Goal: Transaction & Acquisition: Purchase product/service

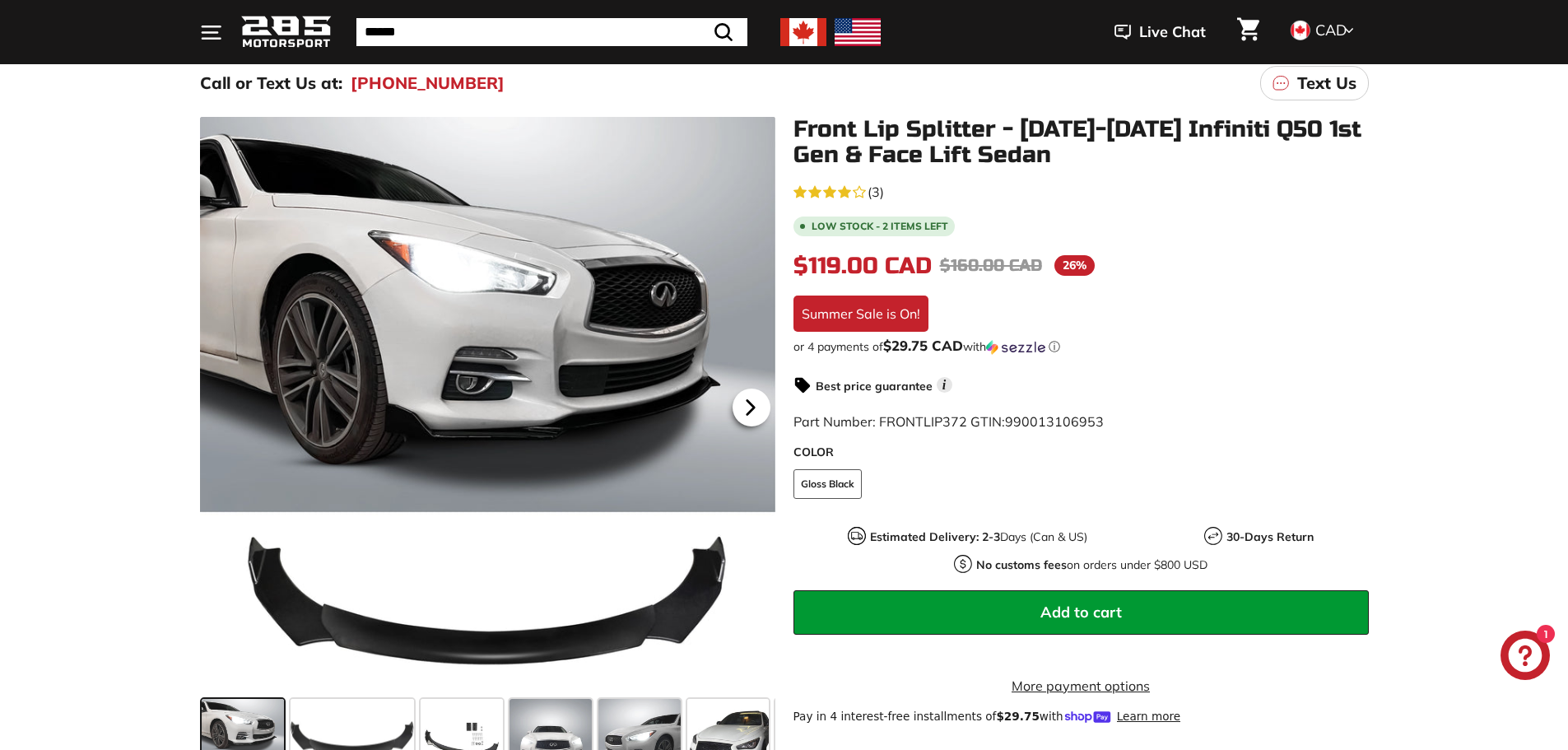
click at [751, 409] on icon at bounding box center [749, 406] width 7 height 14
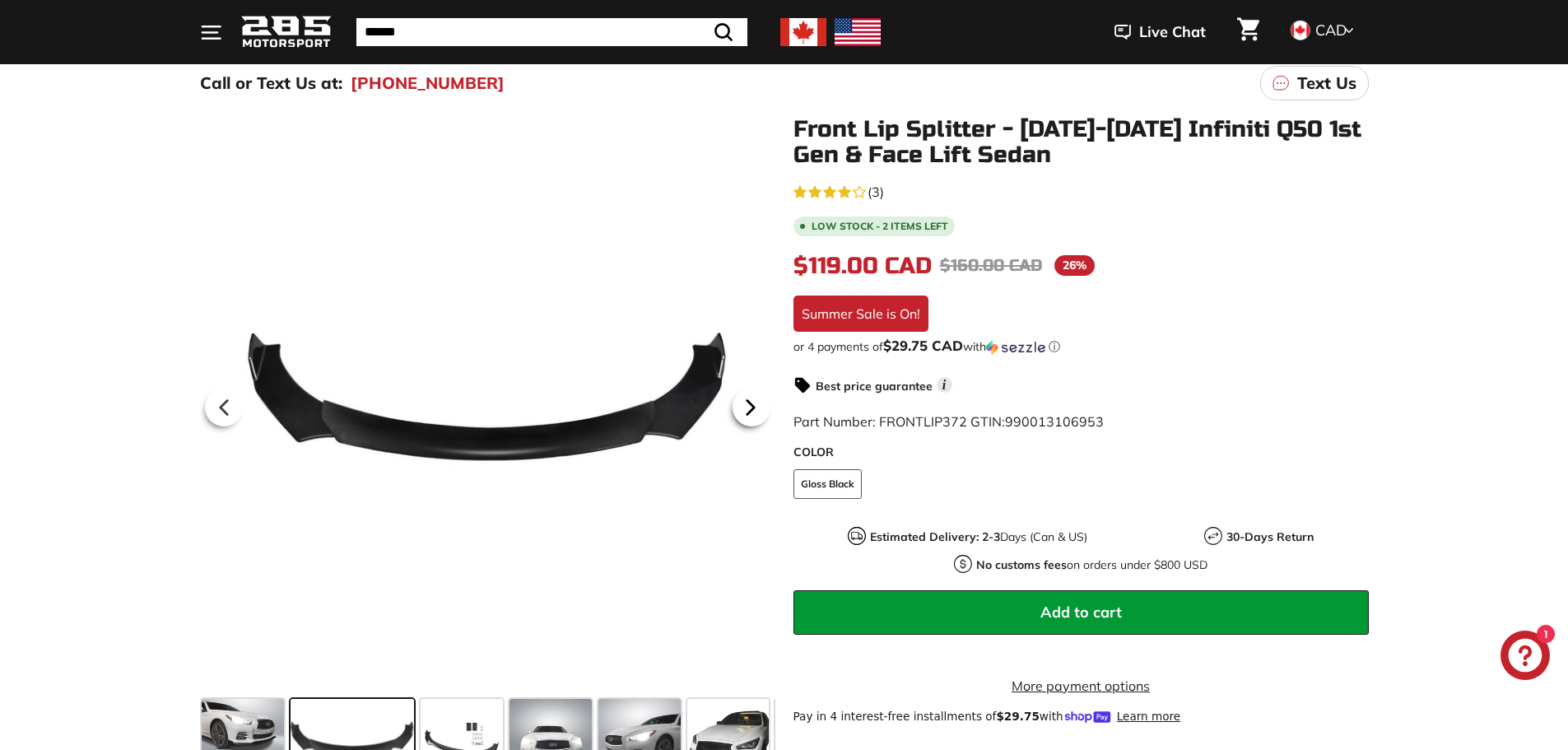
click at [751, 409] on icon at bounding box center [749, 406] width 7 height 14
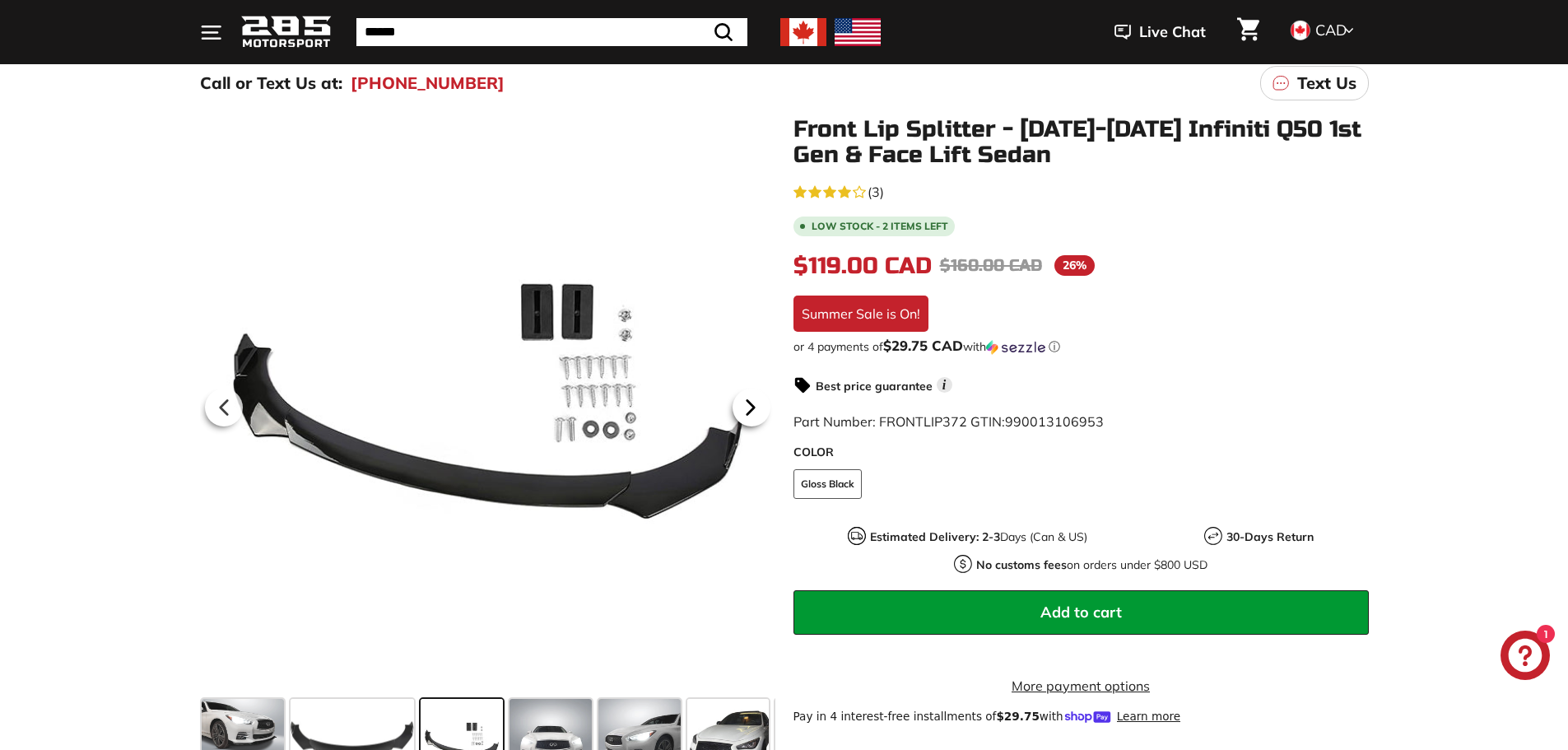
click at [751, 409] on icon at bounding box center [749, 406] width 7 height 14
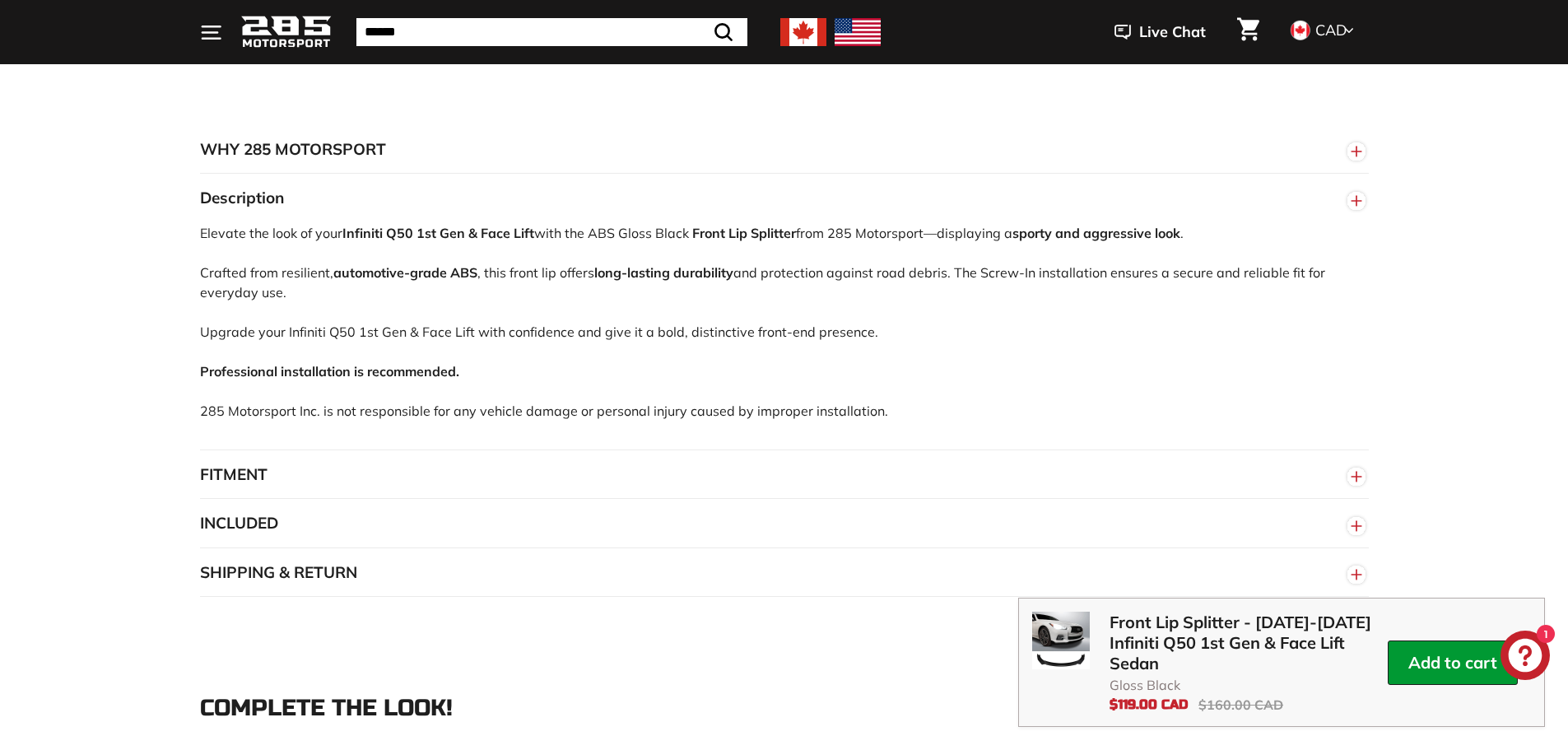
scroll to position [988, 0]
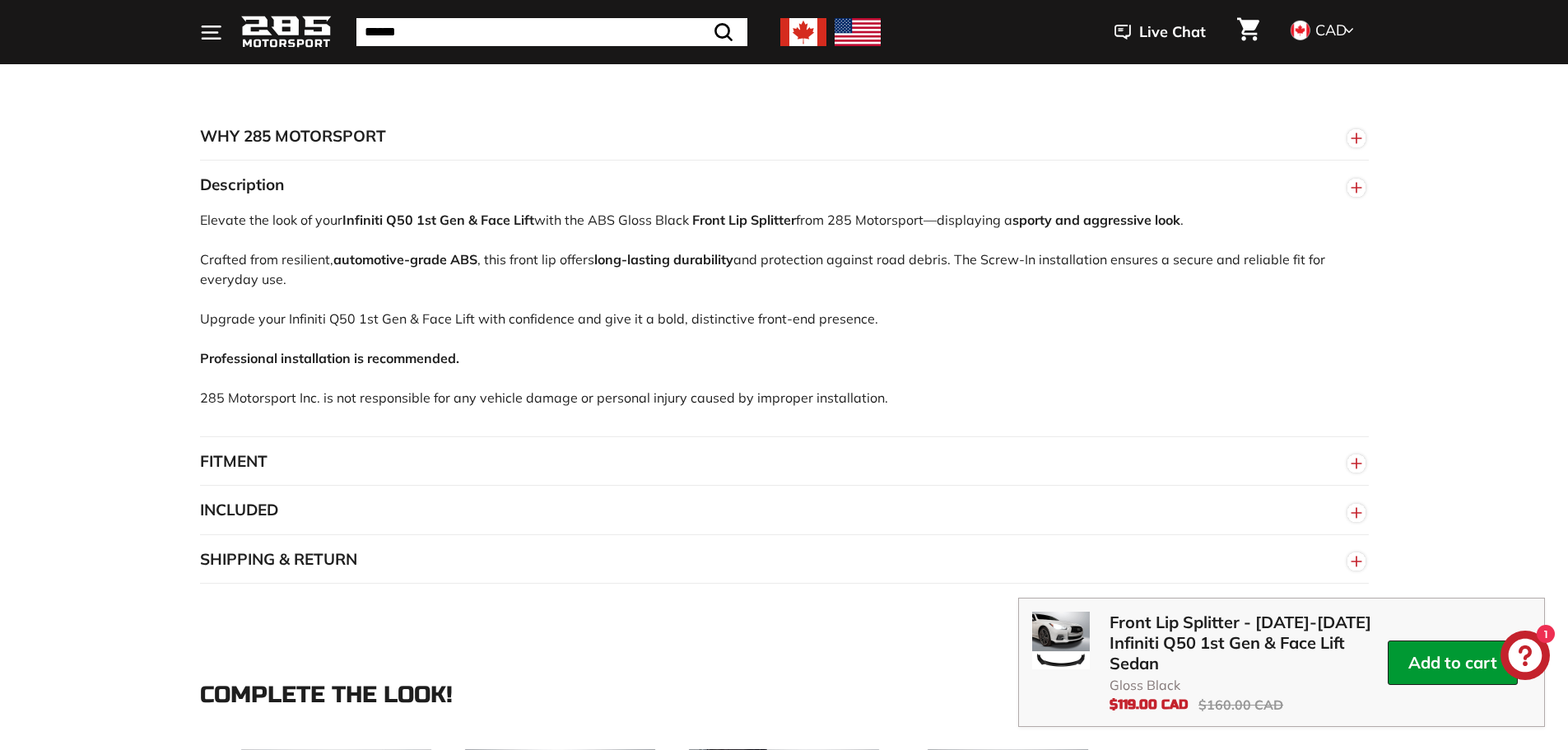
click at [421, 486] on button "FITMENT" at bounding box center [784, 462] width 1169 height 49
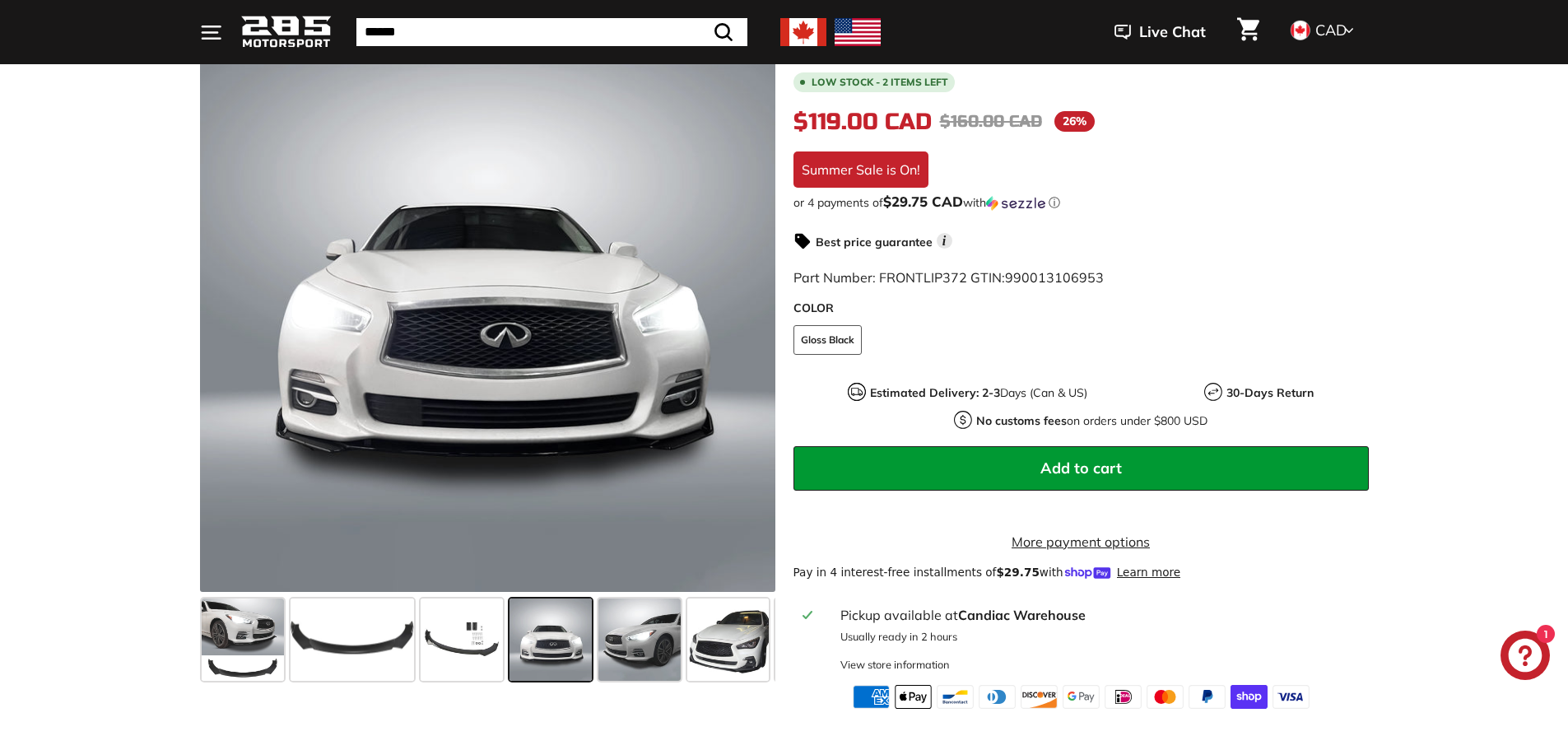
scroll to position [411, 0]
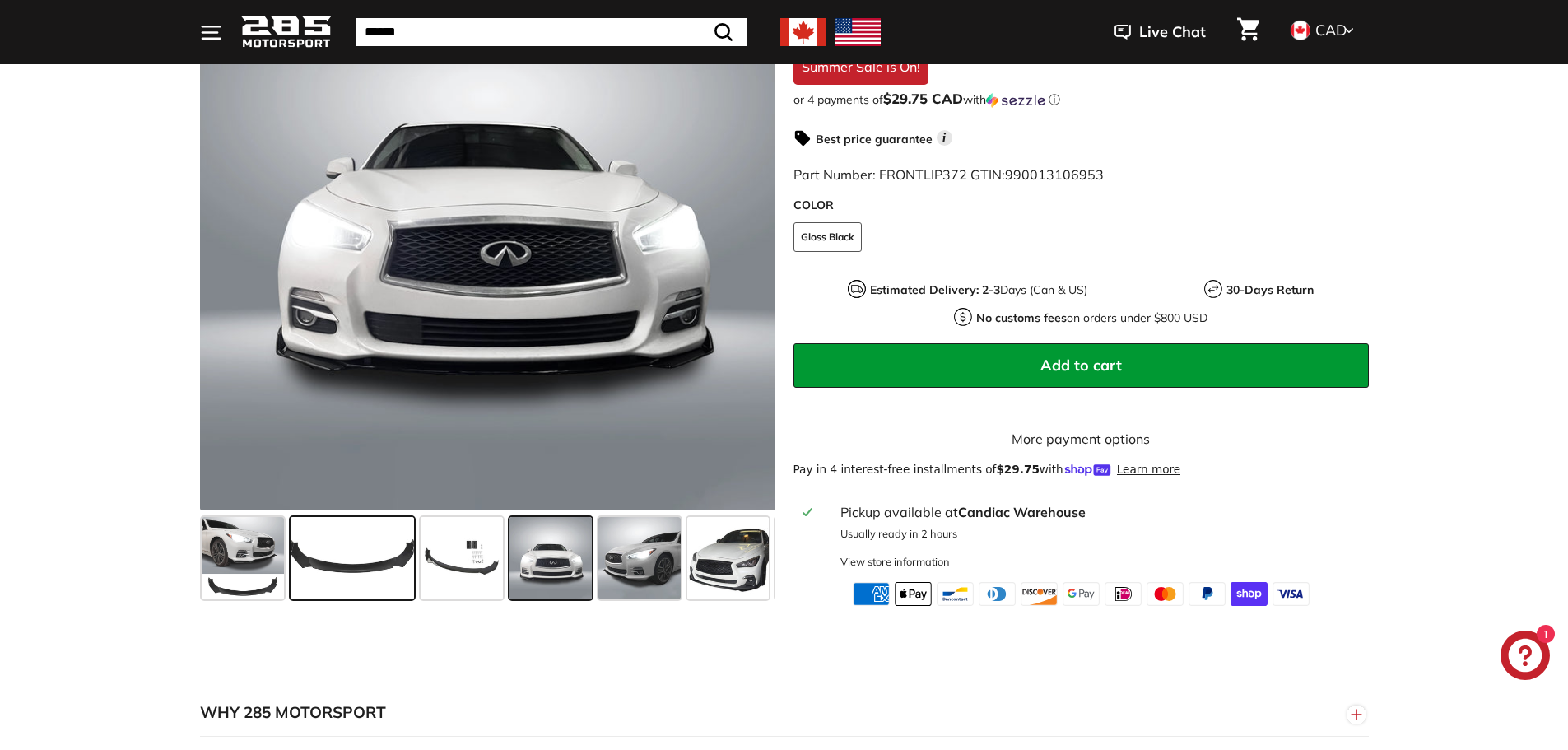
click at [415, 586] on div at bounding box center [352, 558] width 130 height 89
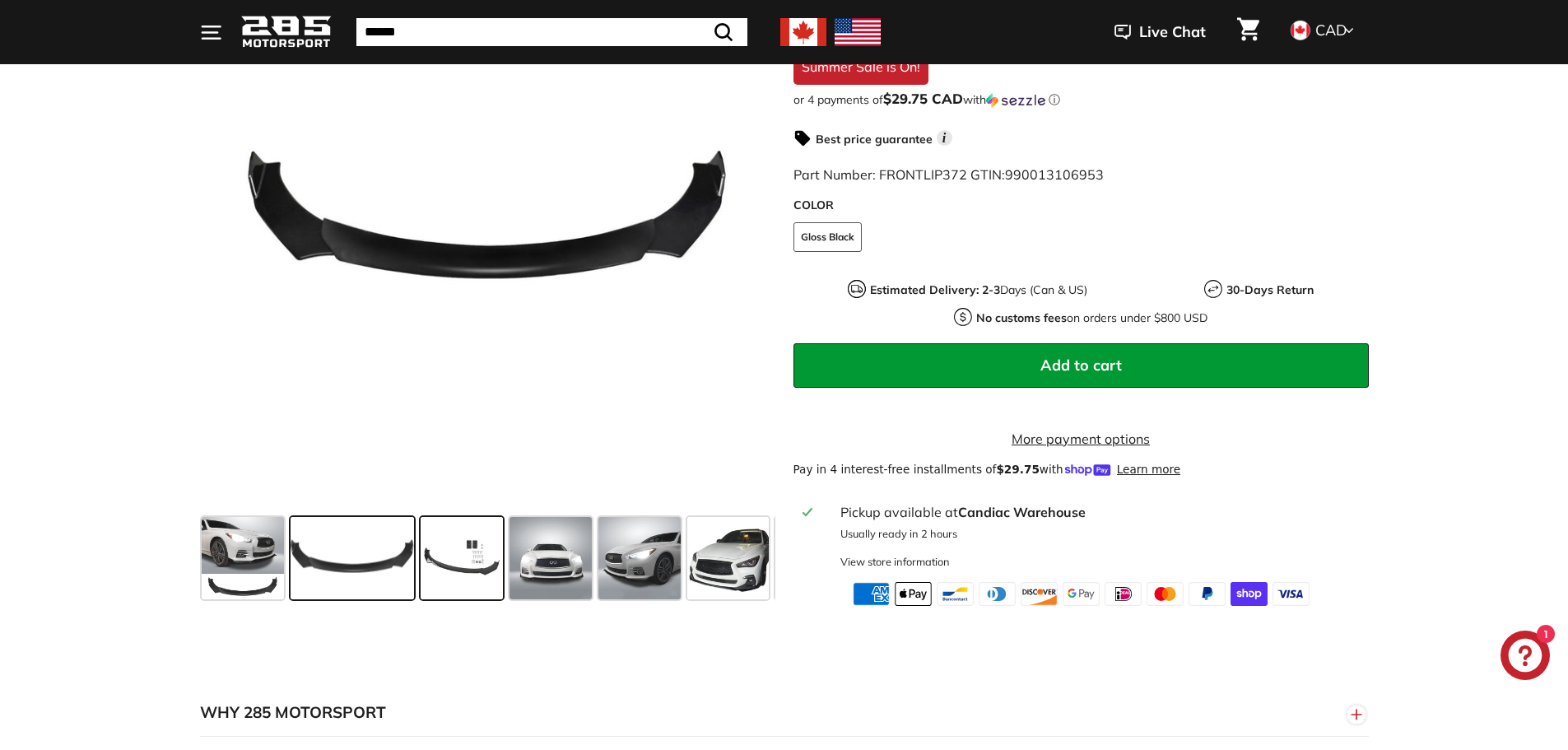
drag, startPoint x: 450, startPoint y: 580, endPoint x: 458, endPoint y: 583, distance: 8.5
click at [457, 583] on span at bounding box center [462, 558] width 82 height 82
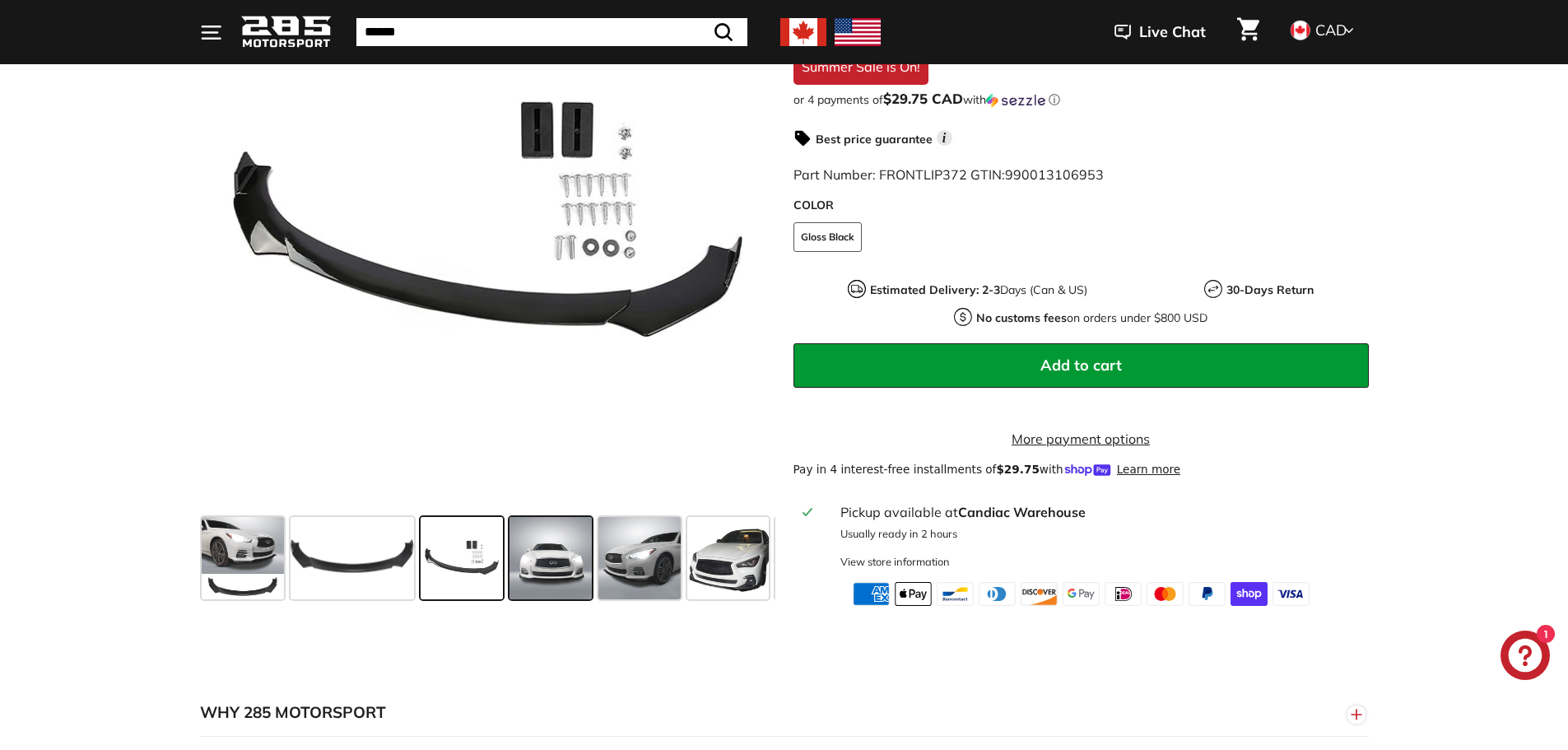
click at [555, 597] on span at bounding box center [550, 558] width 82 height 82
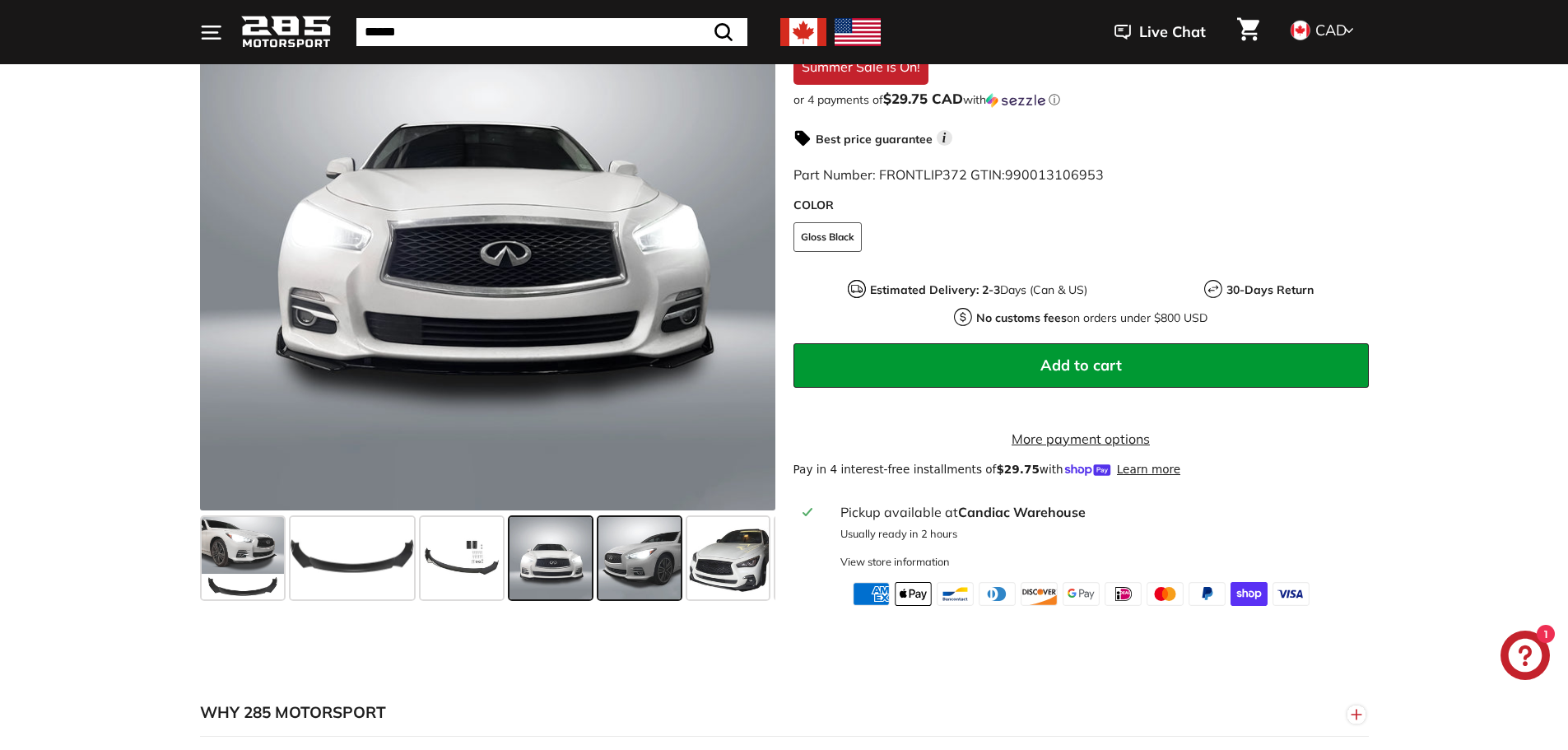
click at [647, 593] on span at bounding box center [640, 558] width 82 height 82
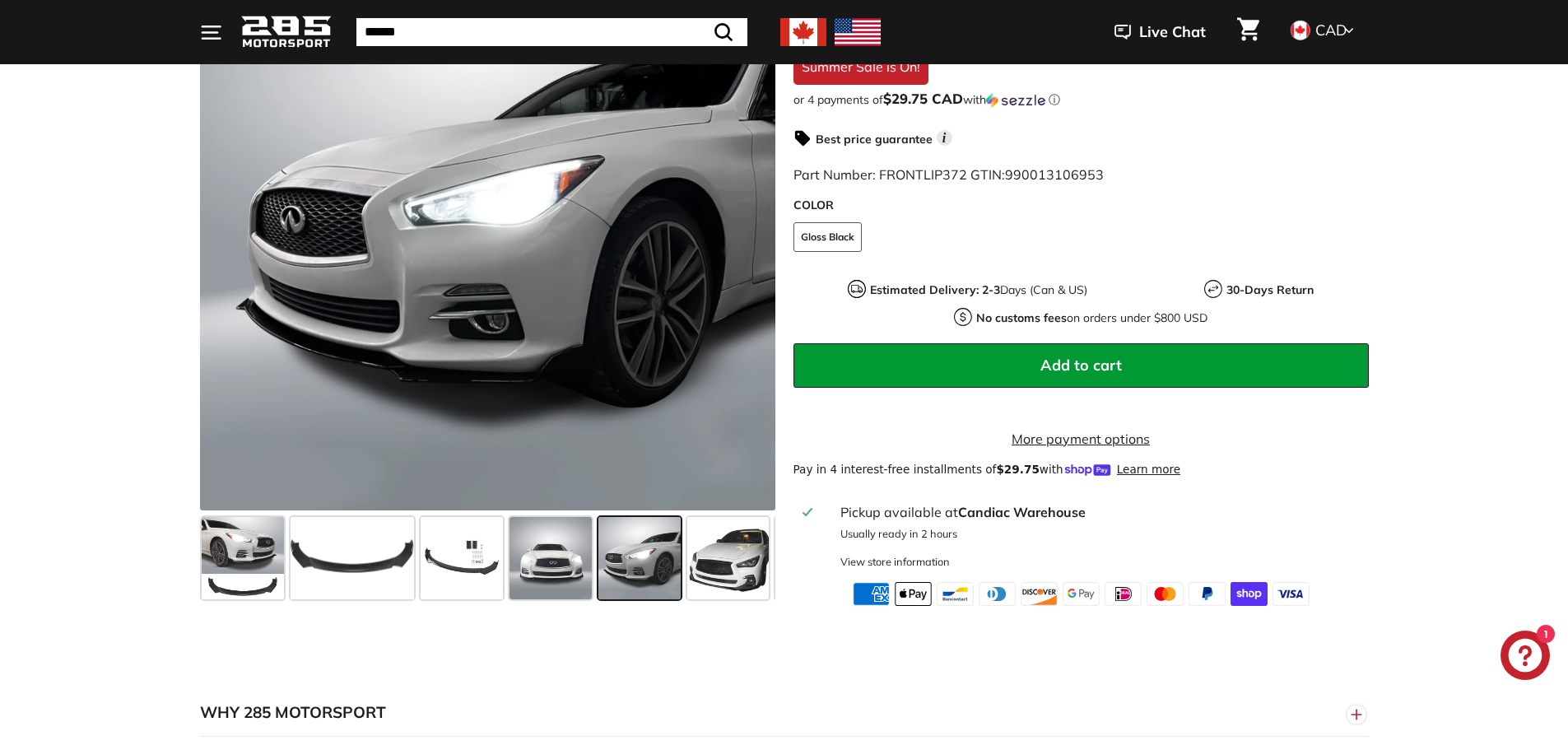
click at [778, 589] on div "Front Lip Splitter - [DATE]-[DATE] Infiniti Q50 1st Gen & Face Lift Sedan 3.7 r…" at bounding box center [1071, 237] width 593 height 736
click at [750, 598] on span at bounding box center [728, 558] width 82 height 82
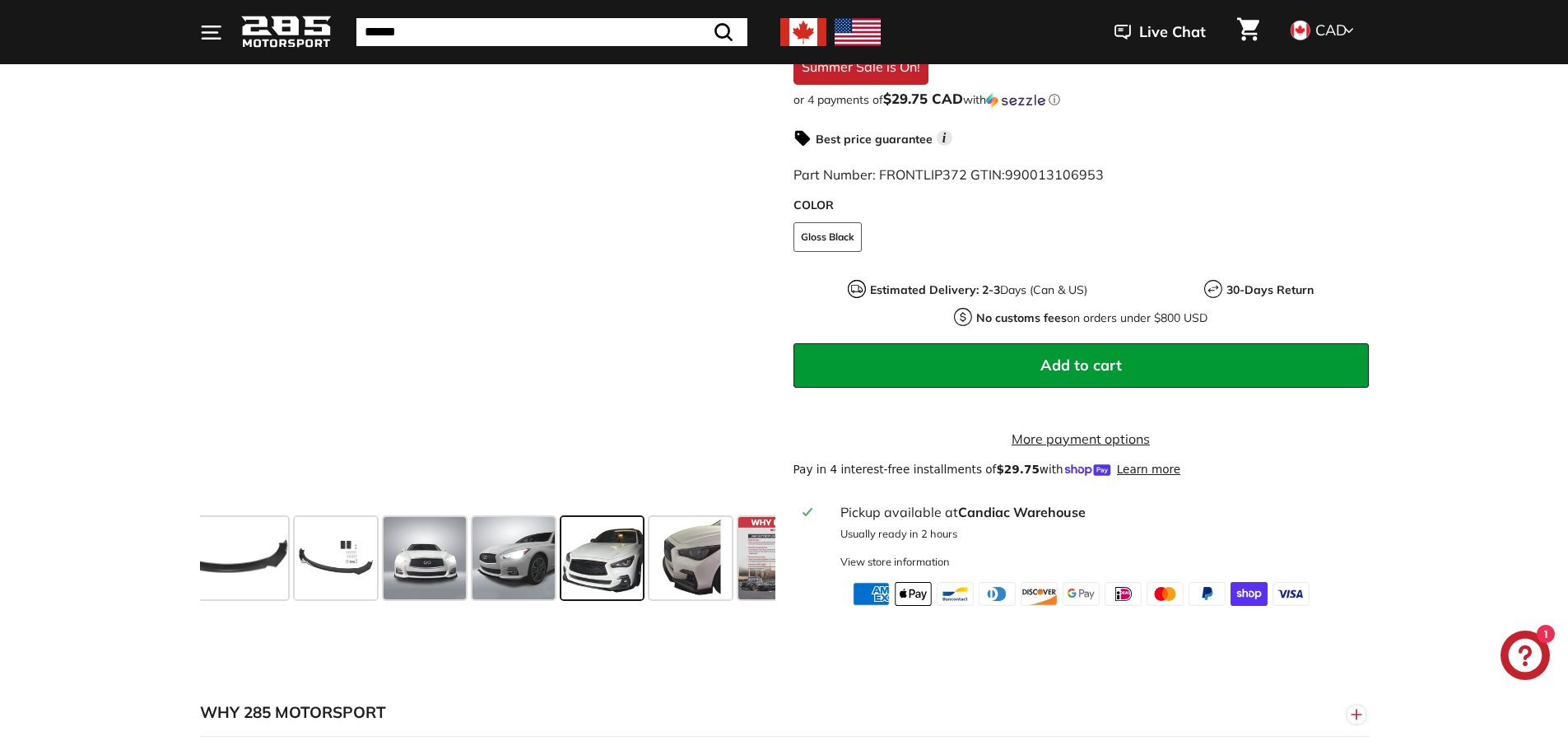
scroll to position [0, 174]
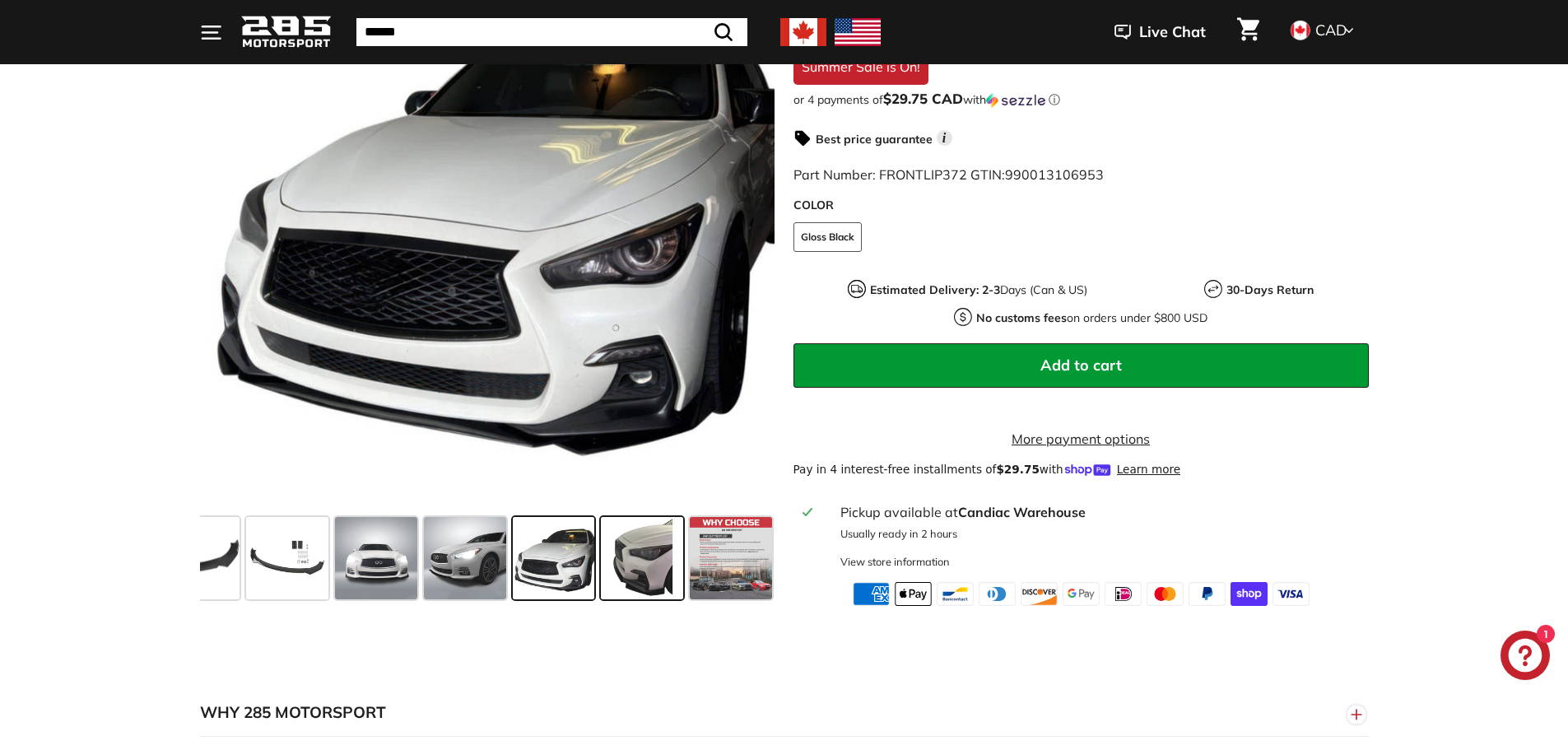
click at [615, 593] on span at bounding box center [642, 558] width 82 height 82
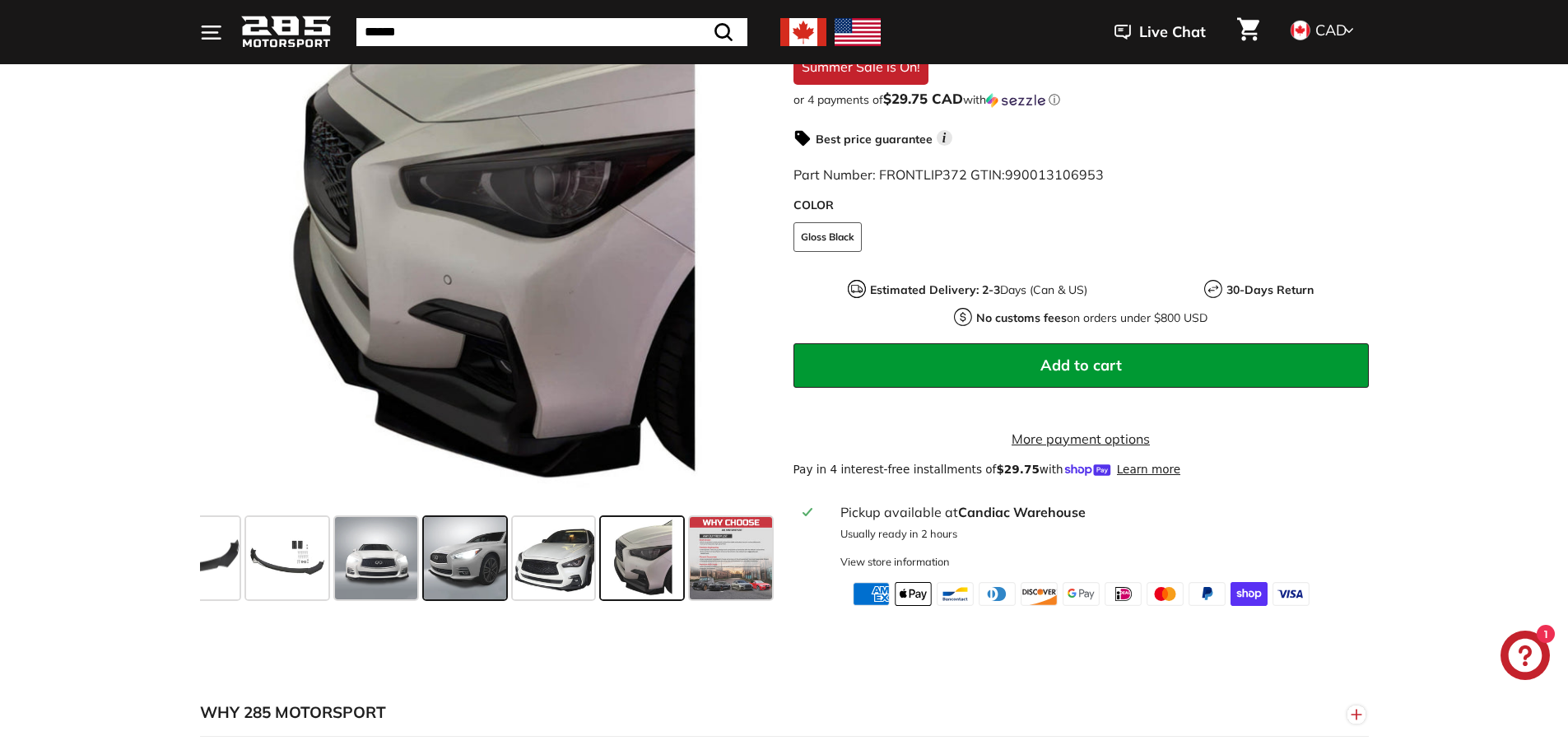
click at [502, 581] on span at bounding box center [465, 558] width 82 height 82
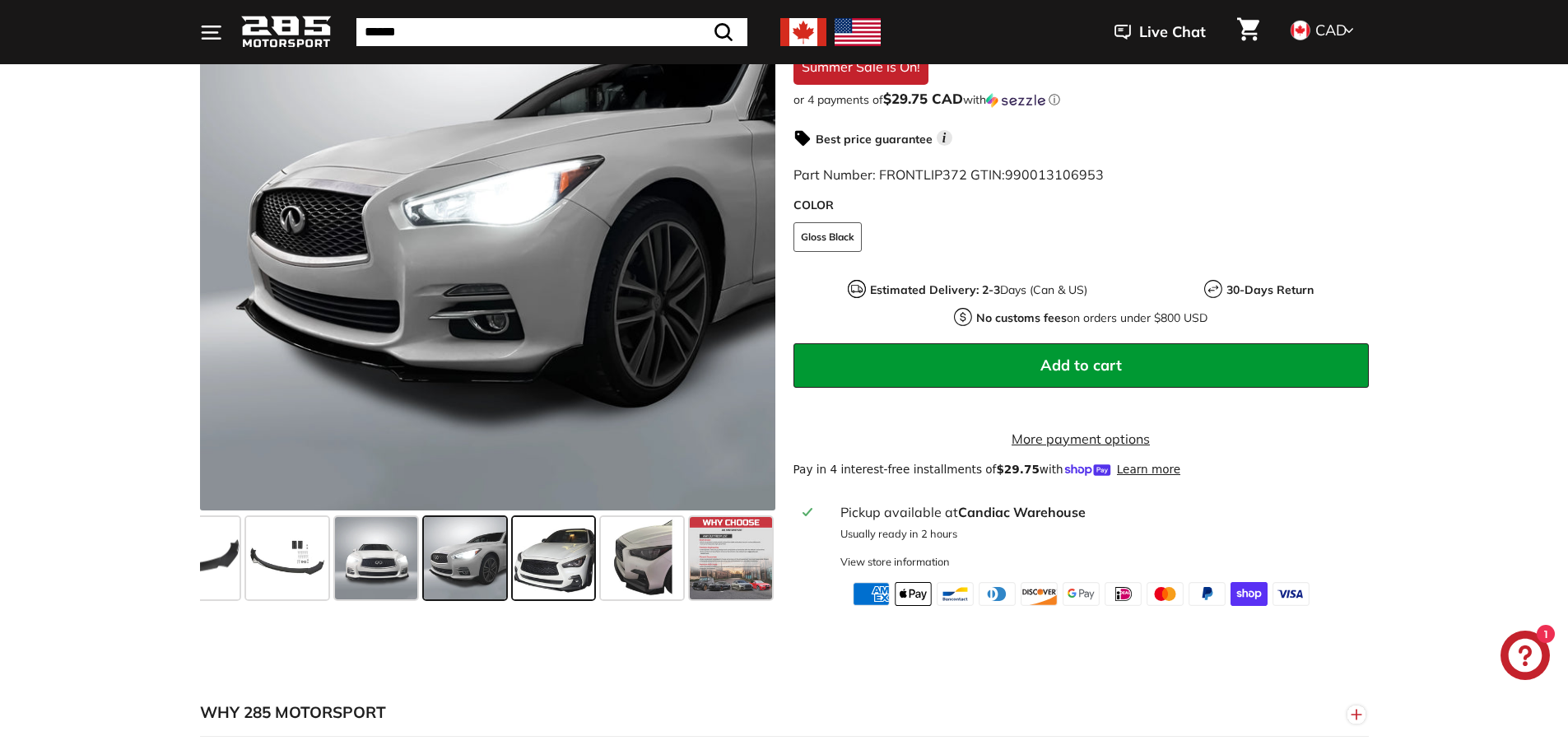
click at [570, 599] on span at bounding box center [554, 558] width 82 height 82
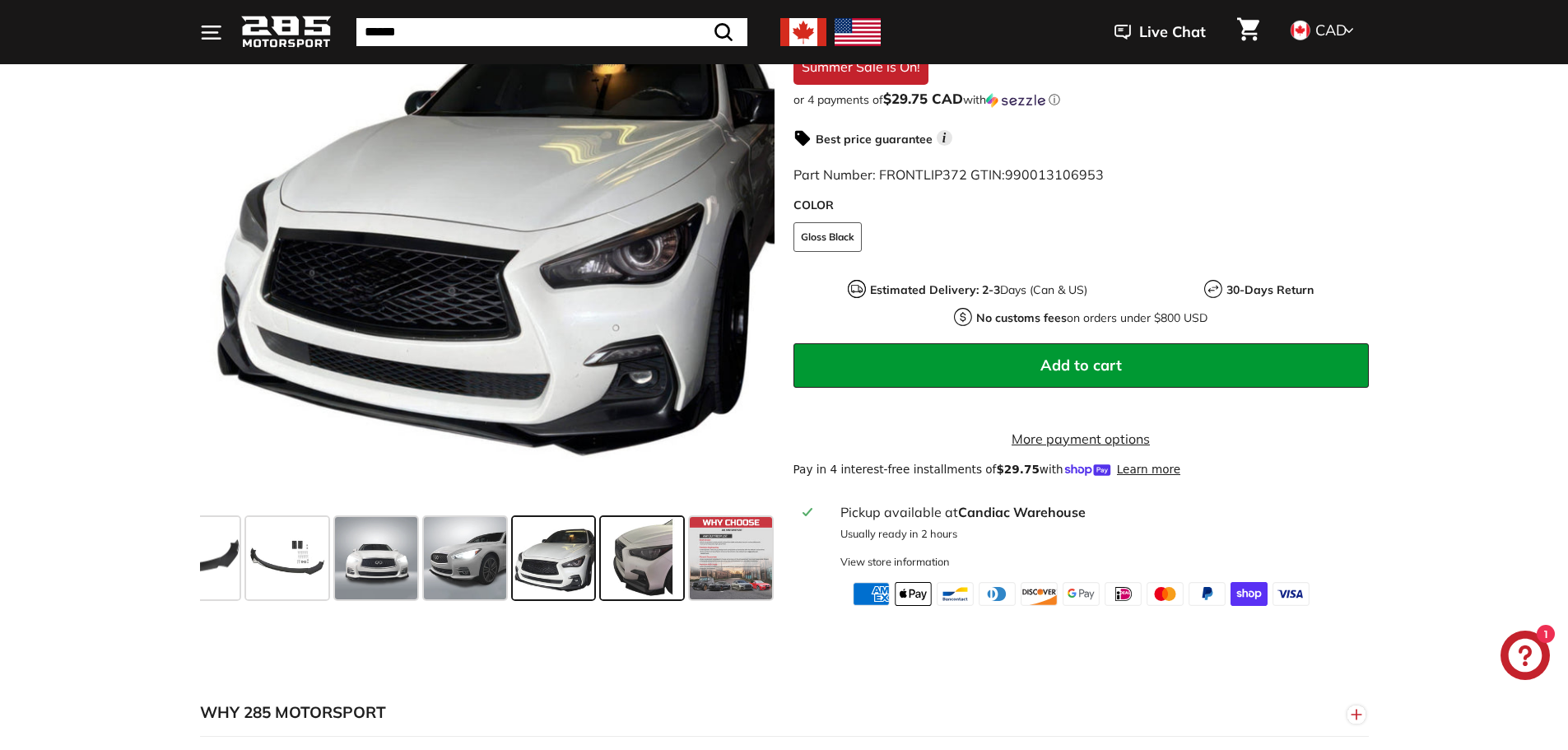
click at [629, 583] on span at bounding box center [642, 558] width 82 height 82
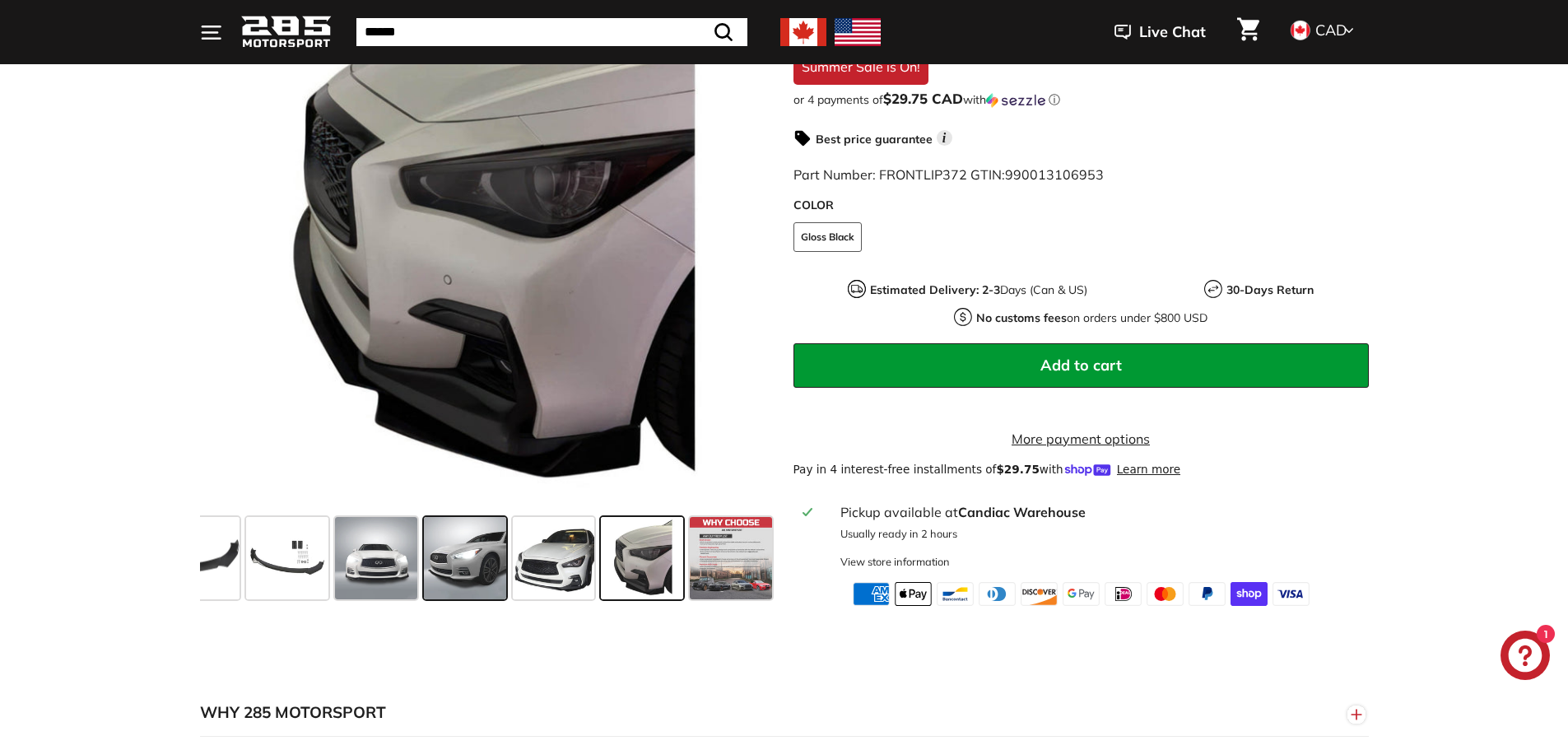
click at [436, 582] on span at bounding box center [465, 558] width 82 height 82
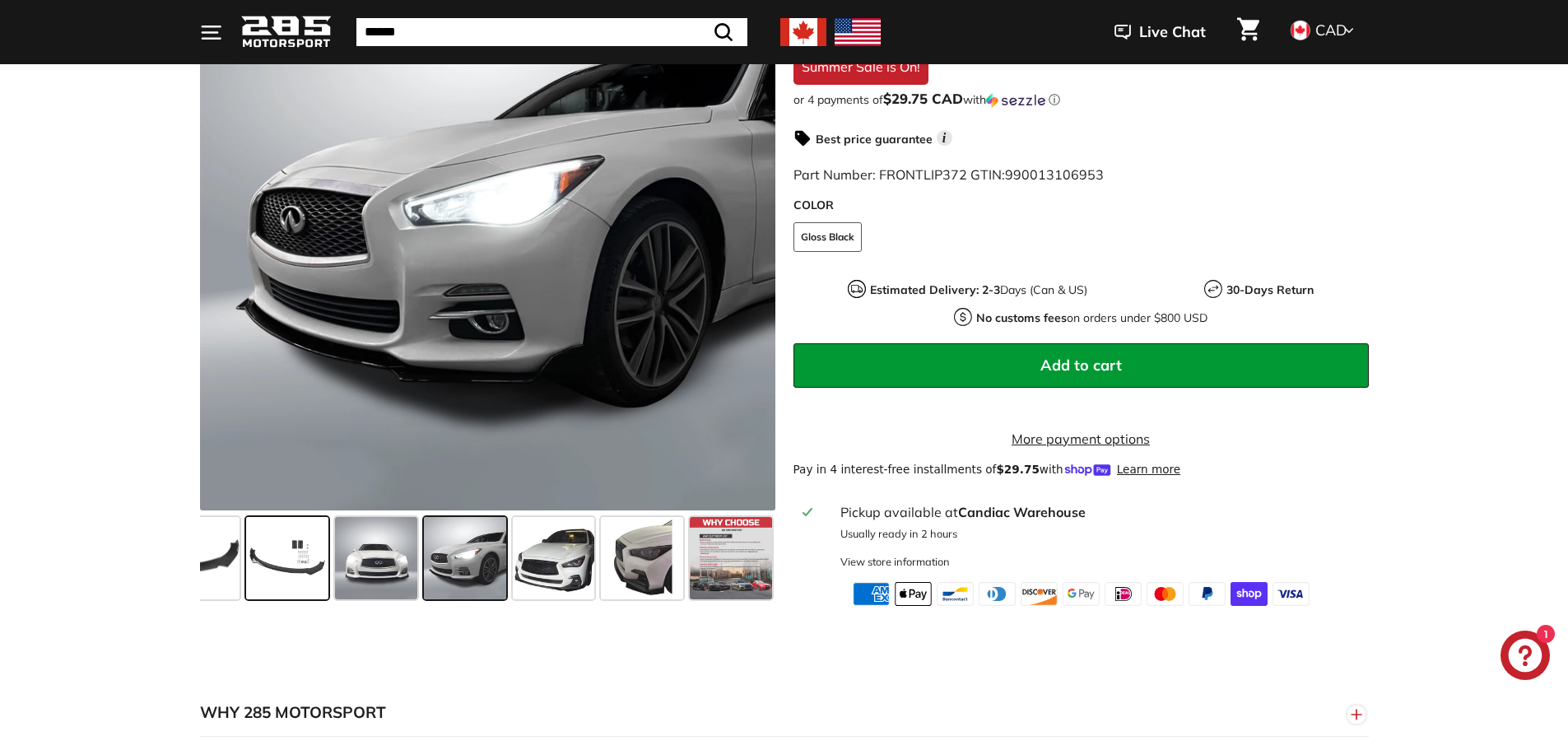
click at [288, 582] on span at bounding box center [288, 558] width 82 height 82
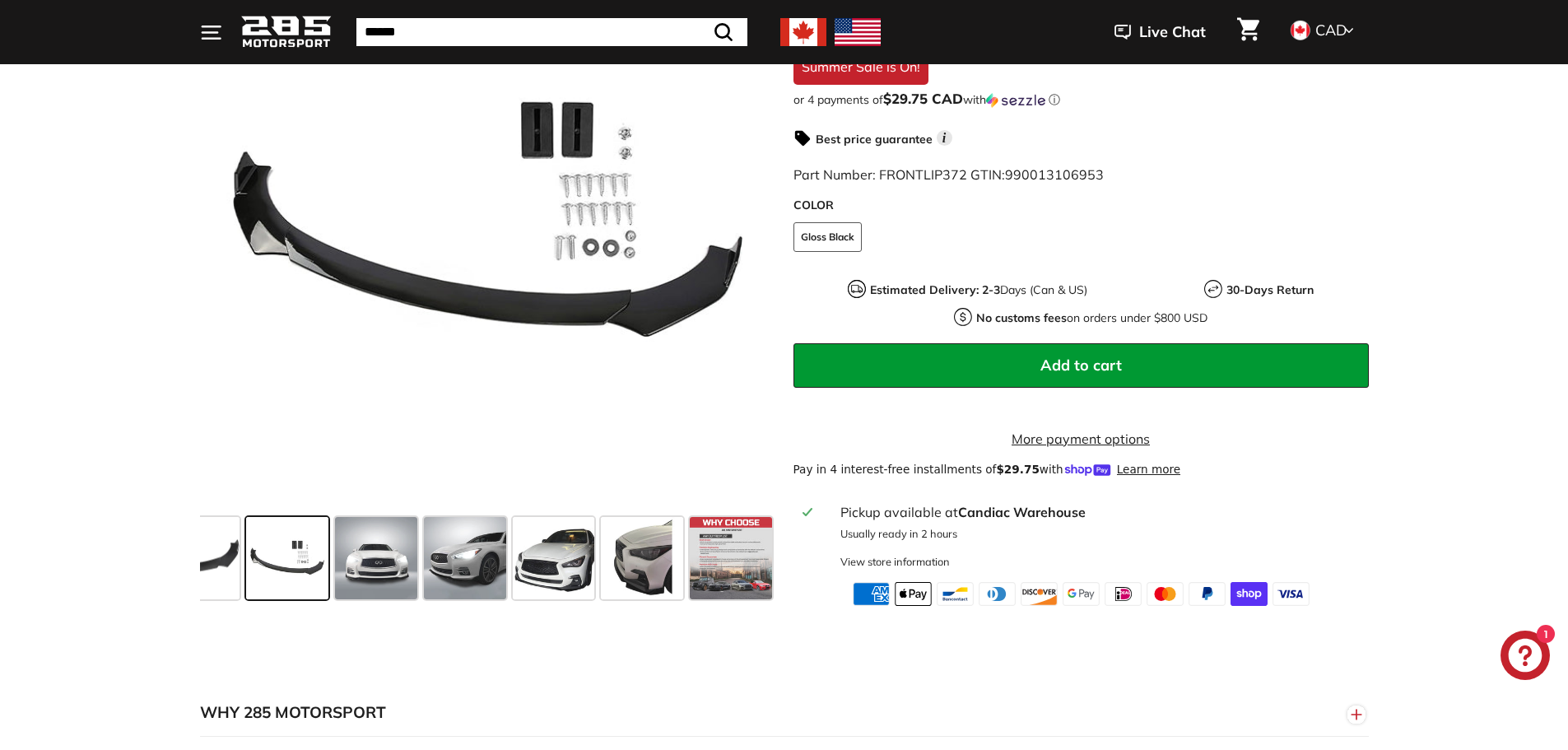
click at [976, 520] on strong "Candiac Warehouse" at bounding box center [1022, 511] width 128 height 16
click at [974, 520] on strong "Candiac Warehouse" at bounding box center [1022, 511] width 128 height 16
click at [1073, 520] on strong "Candiac Warehouse" at bounding box center [1022, 511] width 128 height 16
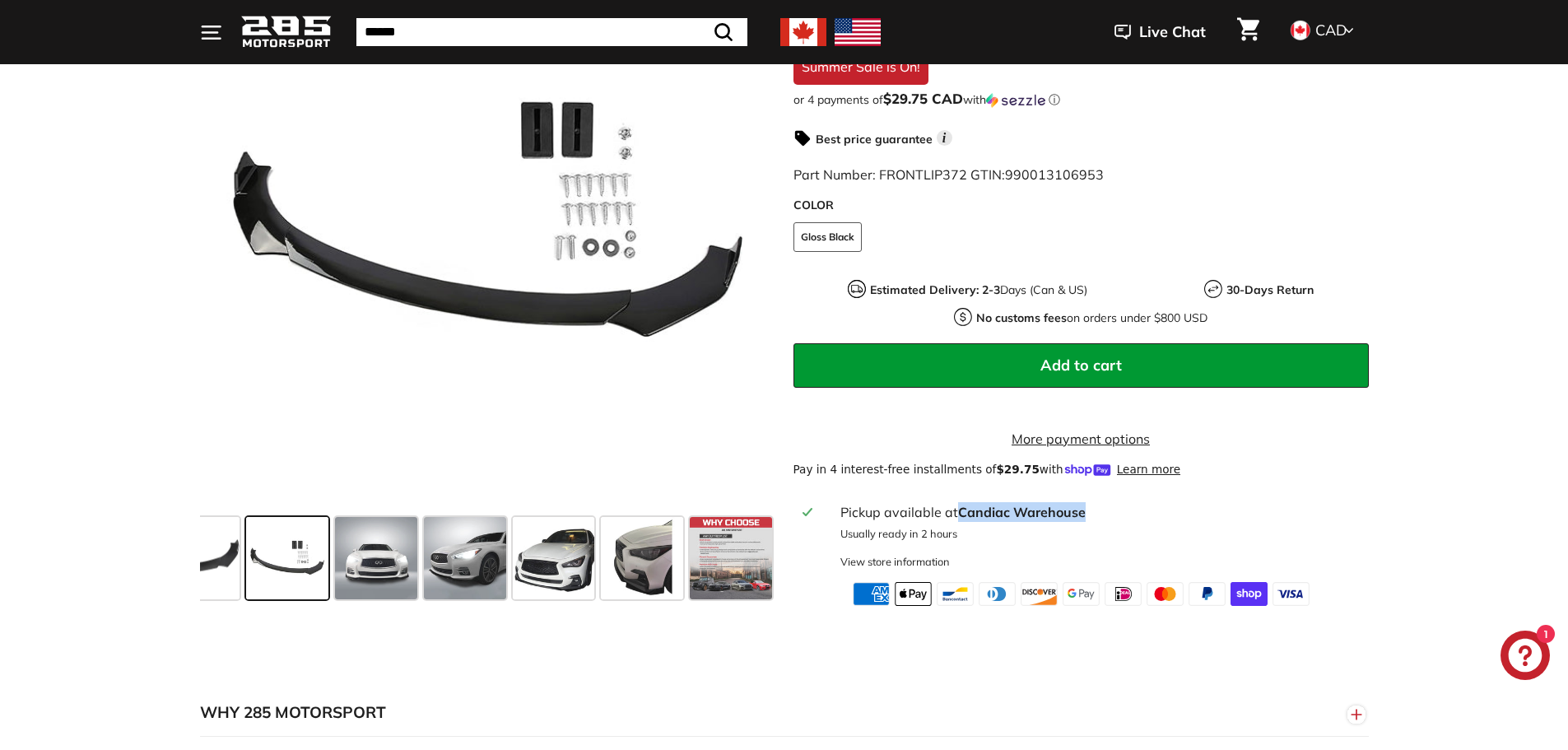
drag, startPoint x: 1079, startPoint y: 525, endPoint x: 961, endPoint y: 532, distance: 118.2
click at [961, 522] on div "Pickup available at [GEOGRAPHIC_DATA]" at bounding box center [1100, 511] width 518 height 20
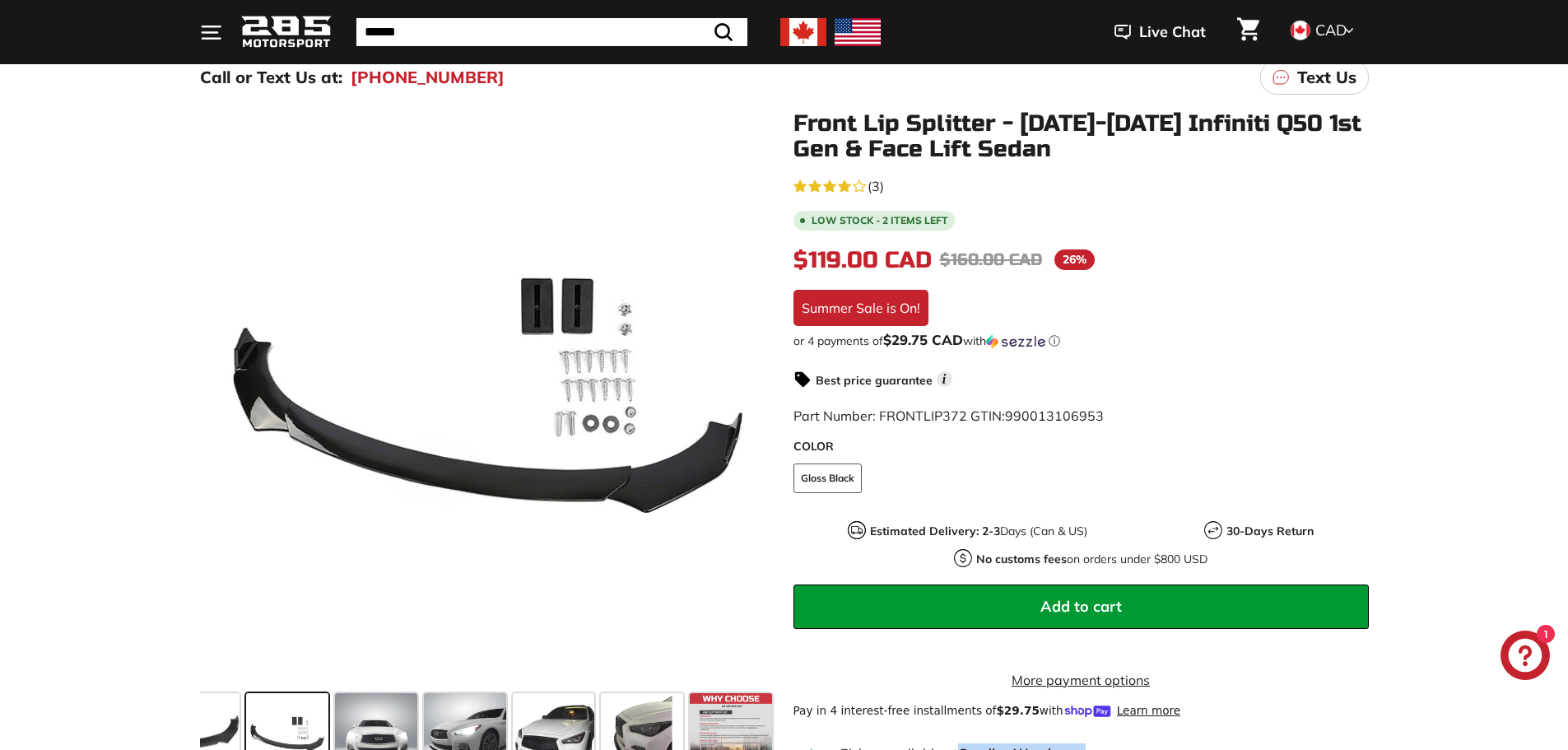
scroll to position [165, 0]
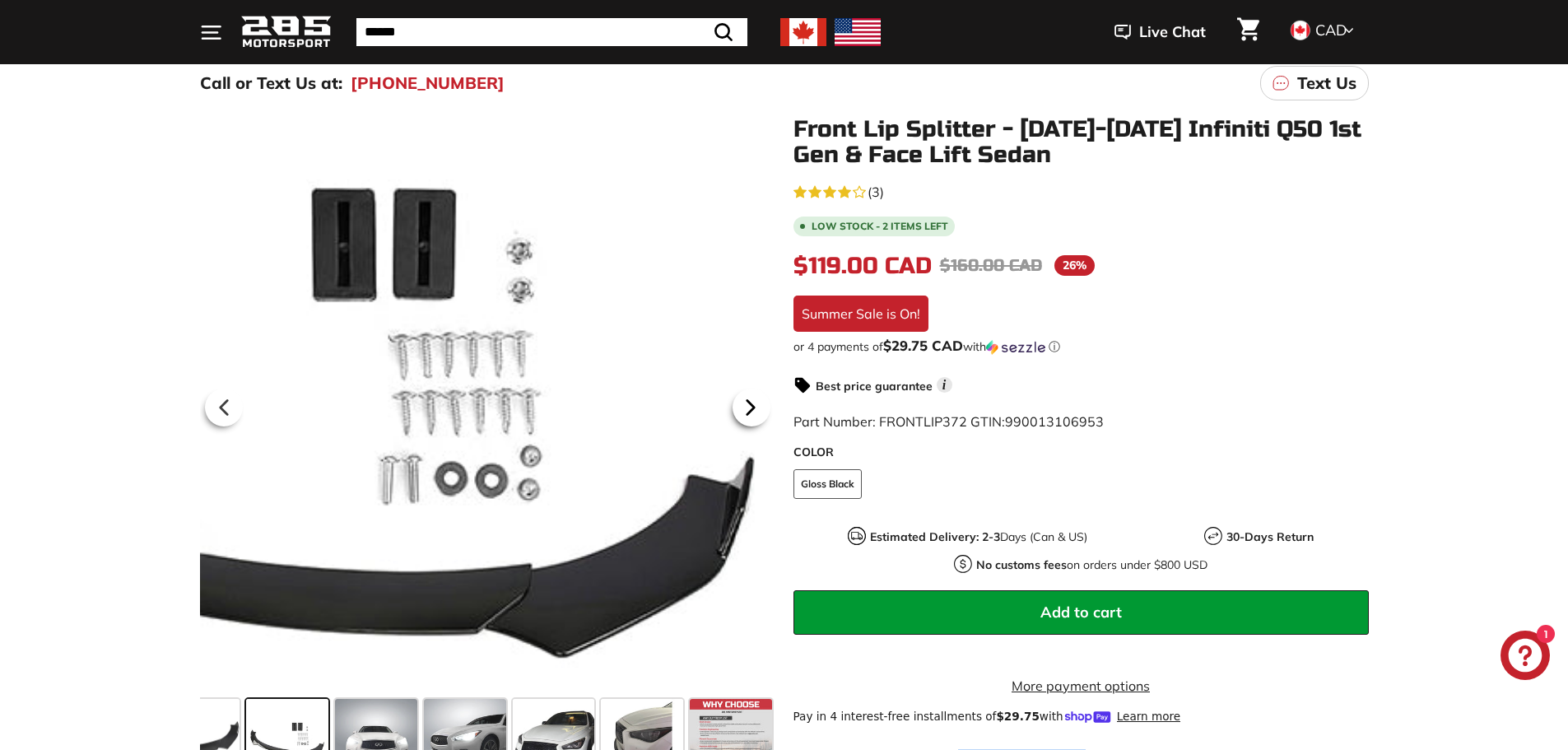
click at [750, 407] on icon at bounding box center [749, 406] width 7 height 14
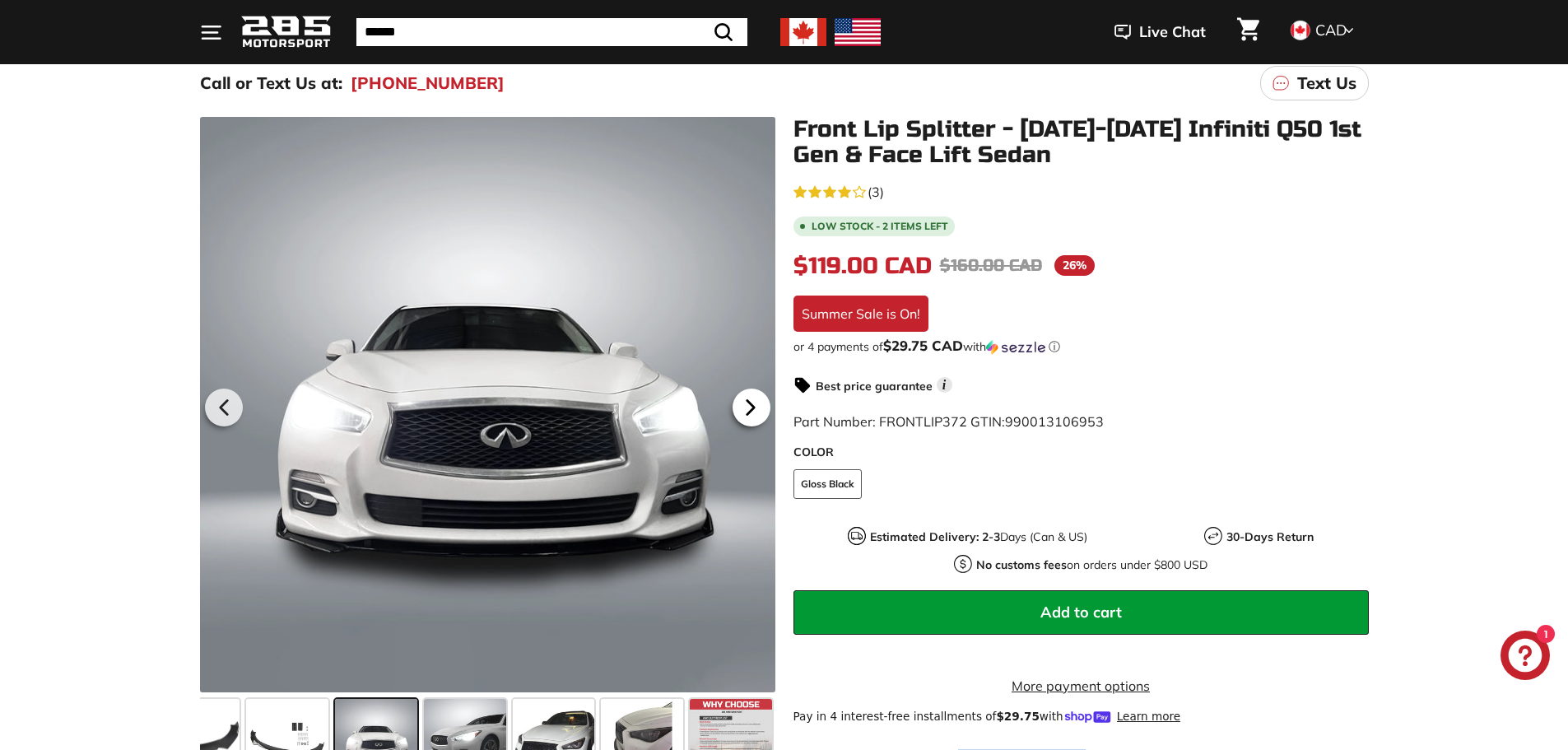
click at [750, 407] on icon at bounding box center [749, 406] width 7 height 14
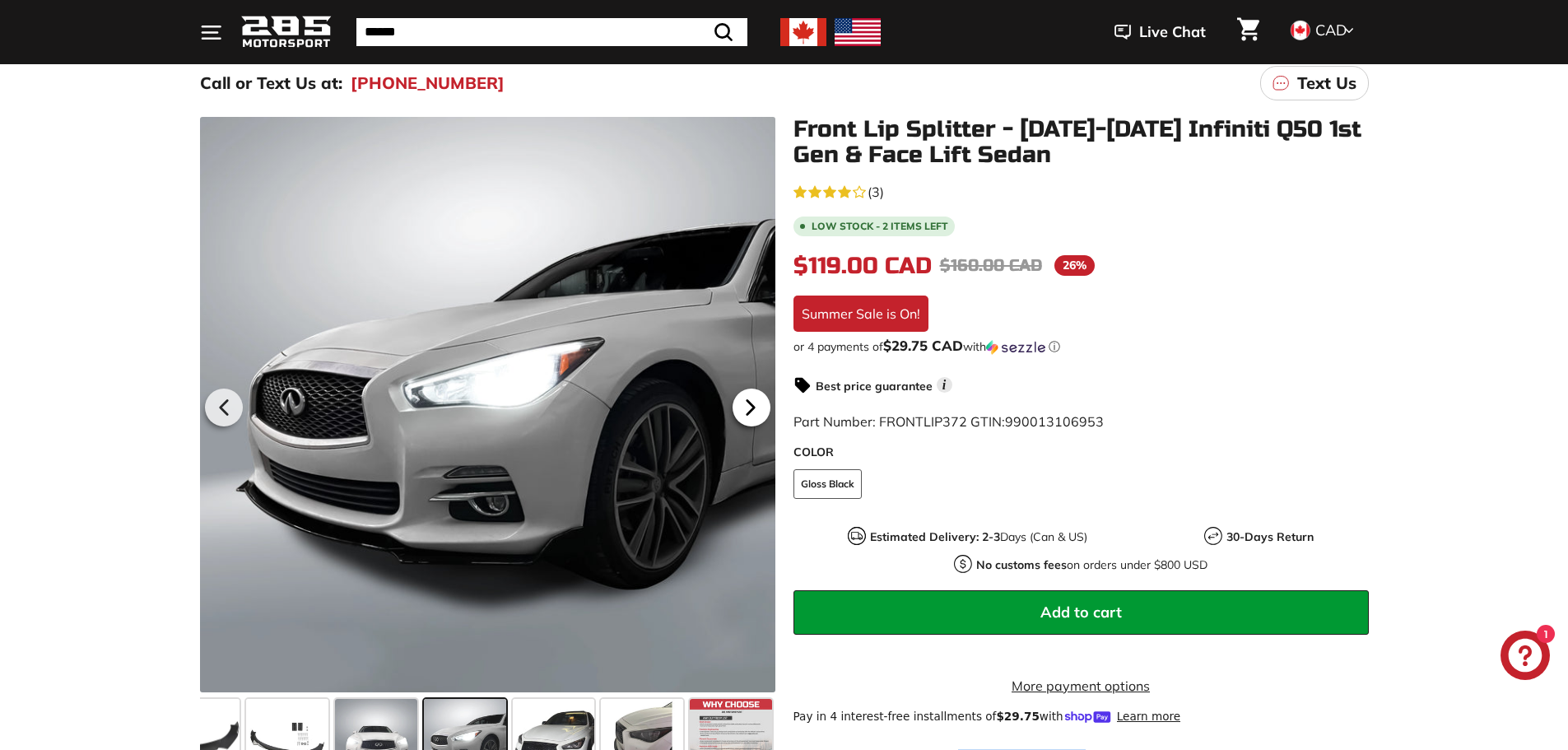
click at [750, 407] on icon at bounding box center [749, 406] width 7 height 14
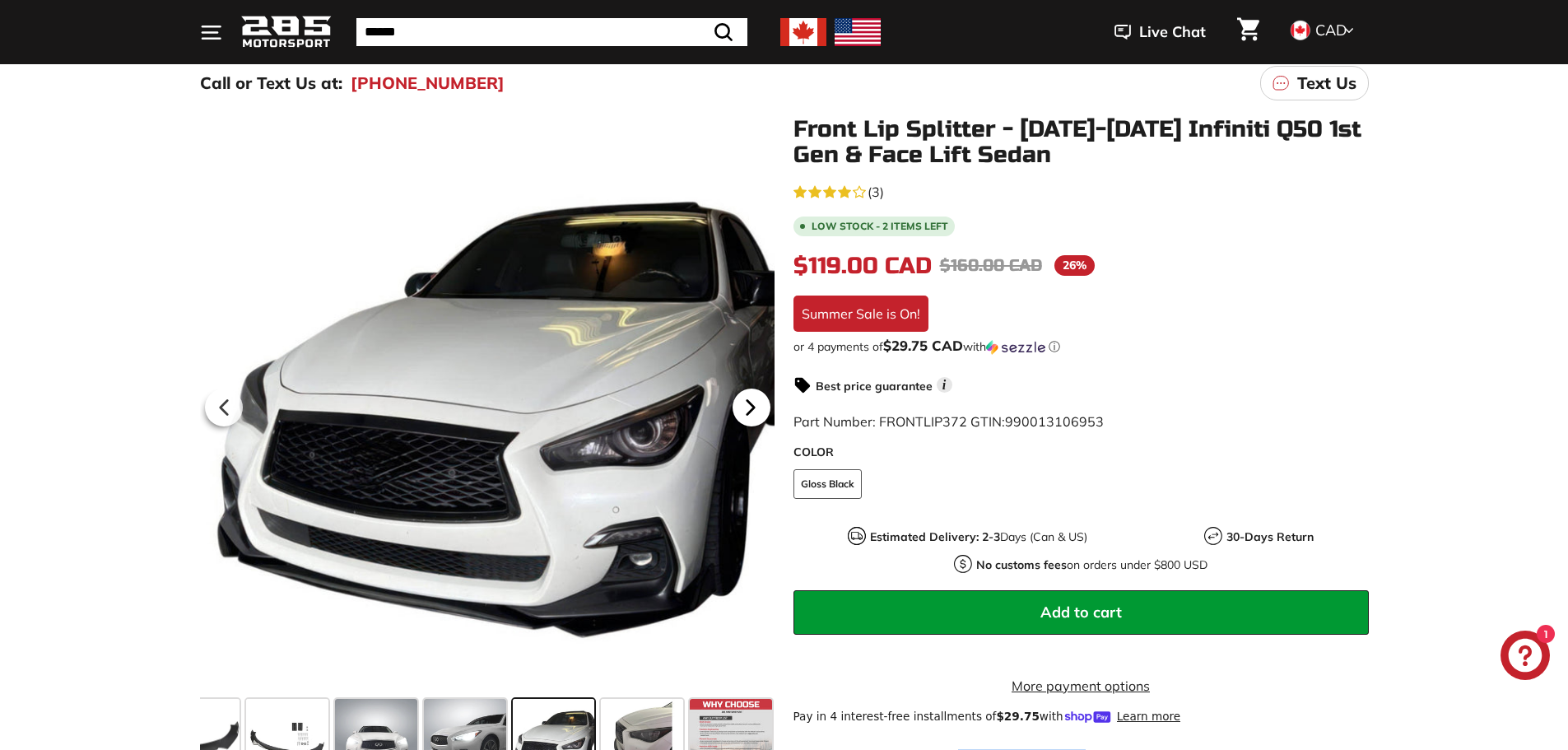
click at [750, 407] on icon at bounding box center [749, 406] width 7 height 14
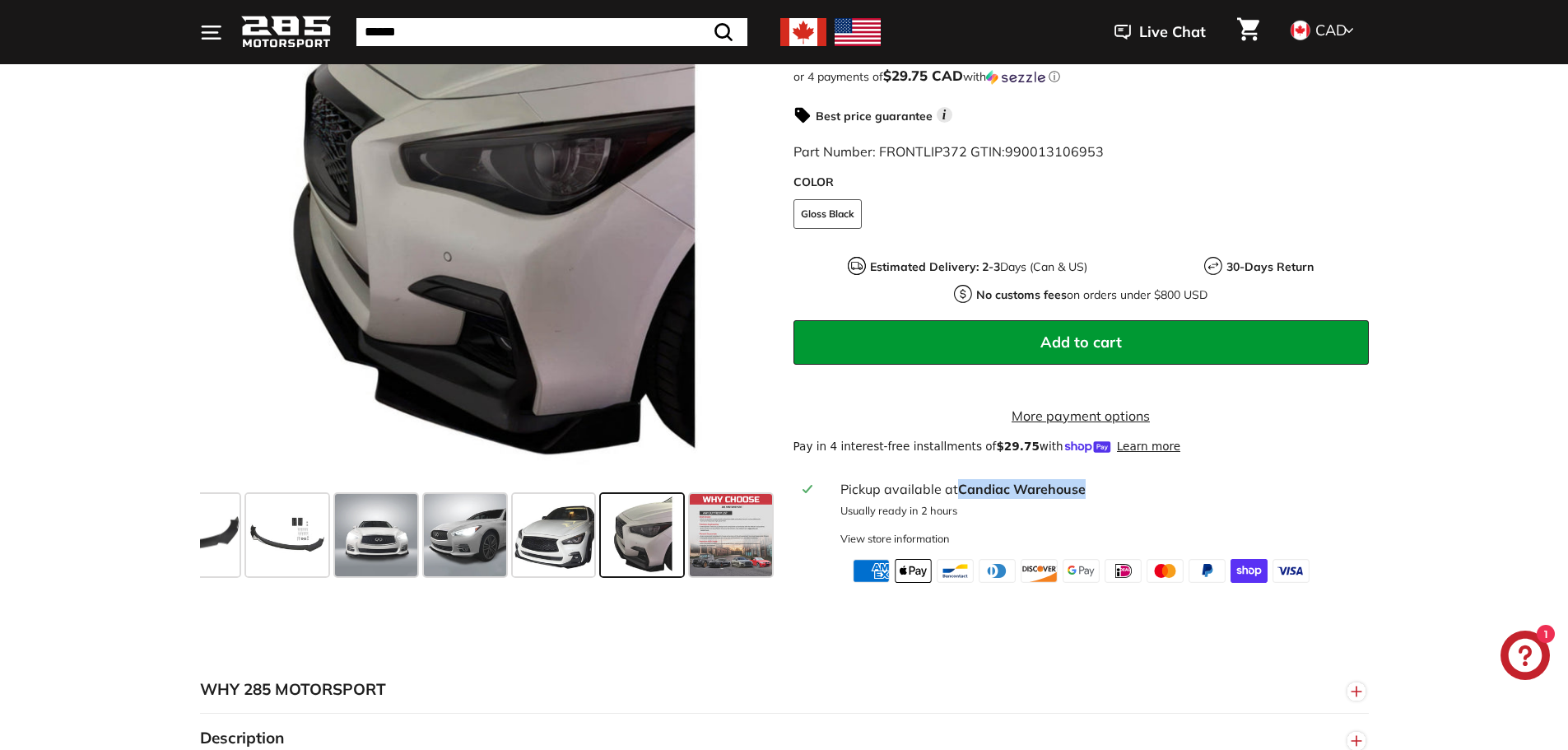
scroll to position [329, 0]
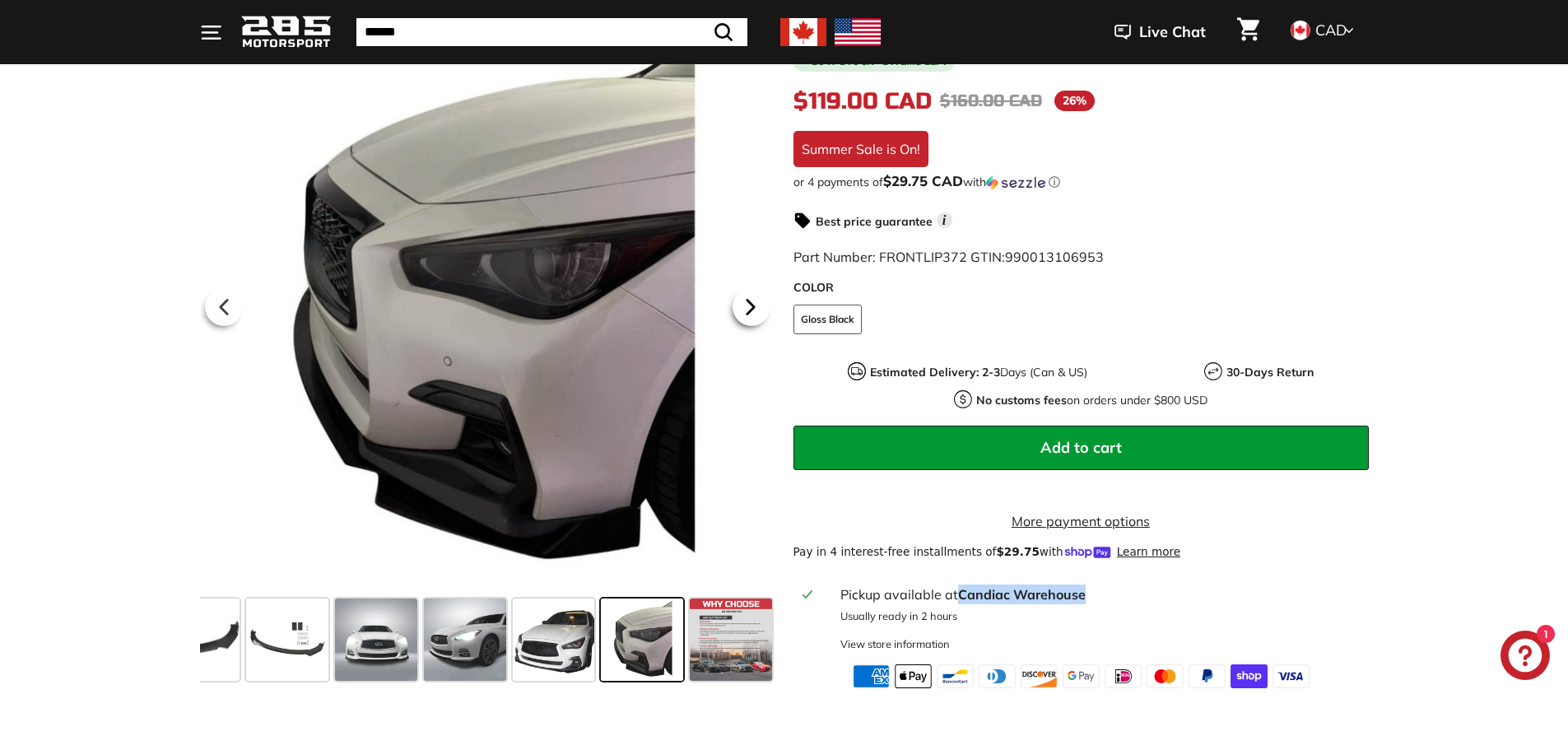
click at [751, 302] on icon at bounding box center [749, 306] width 7 height 14
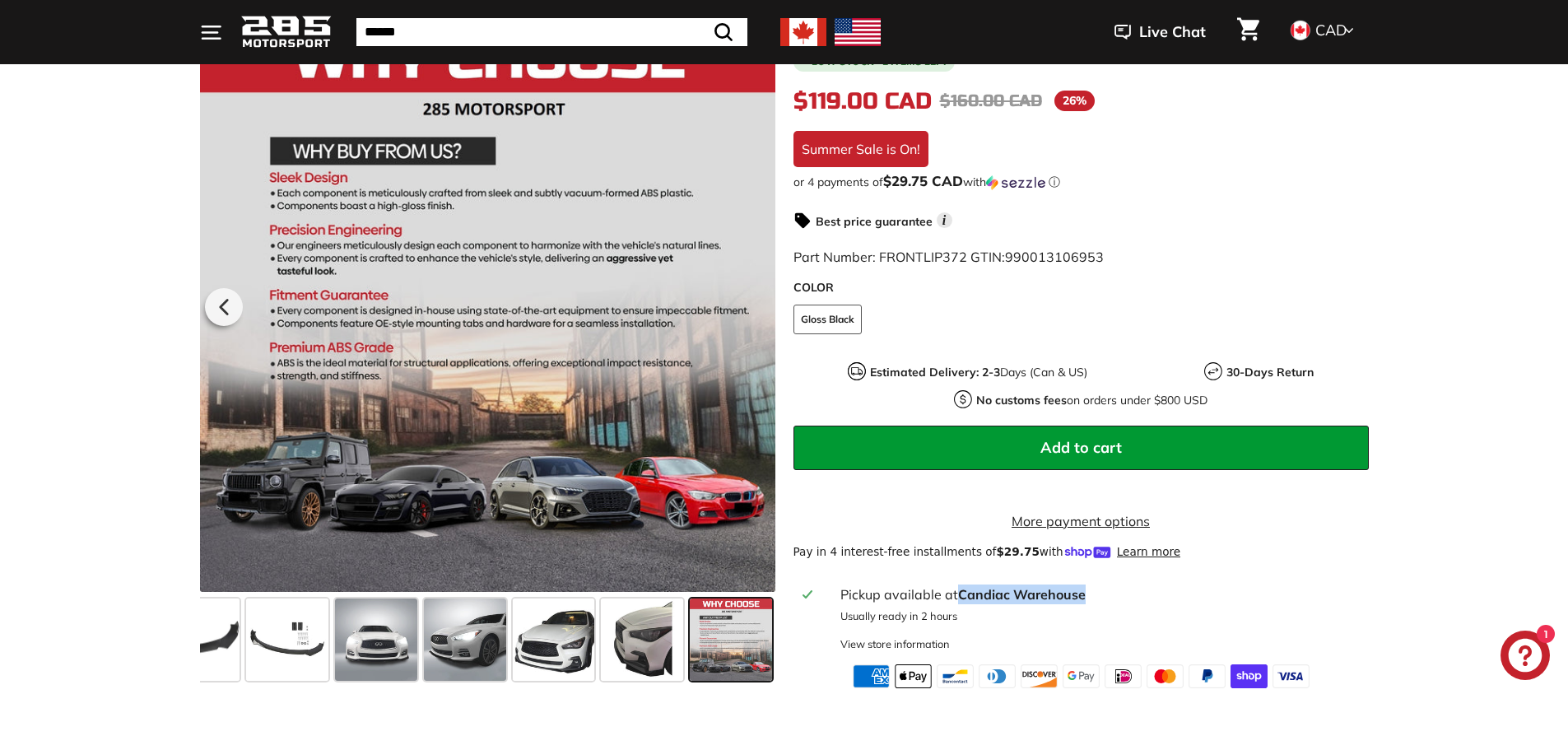
click at [751, 303] on div at bounding box center [487, 304] width 575 height 575
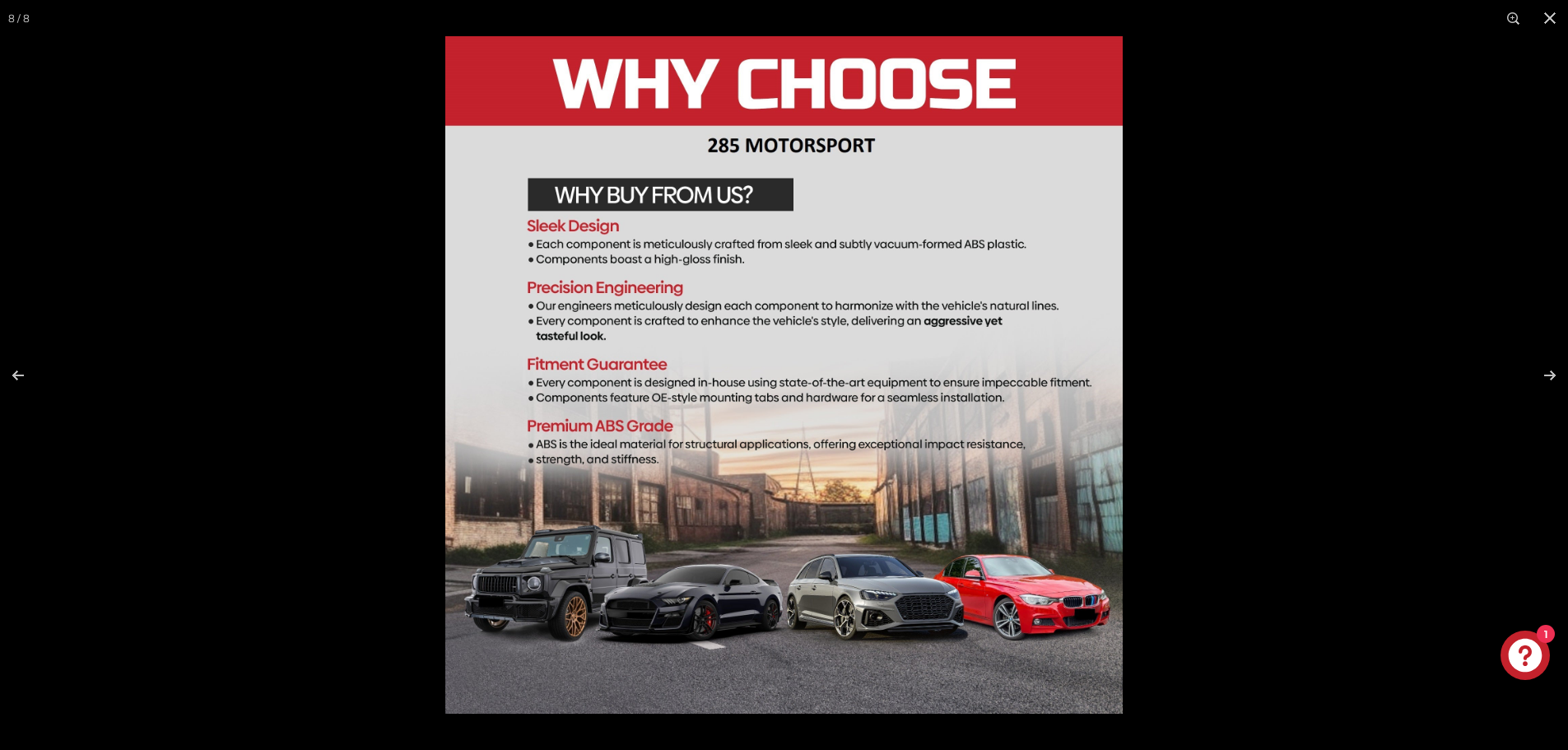
click at [109, 300] on div at bounding box center [784, 375] width 1568 height 750
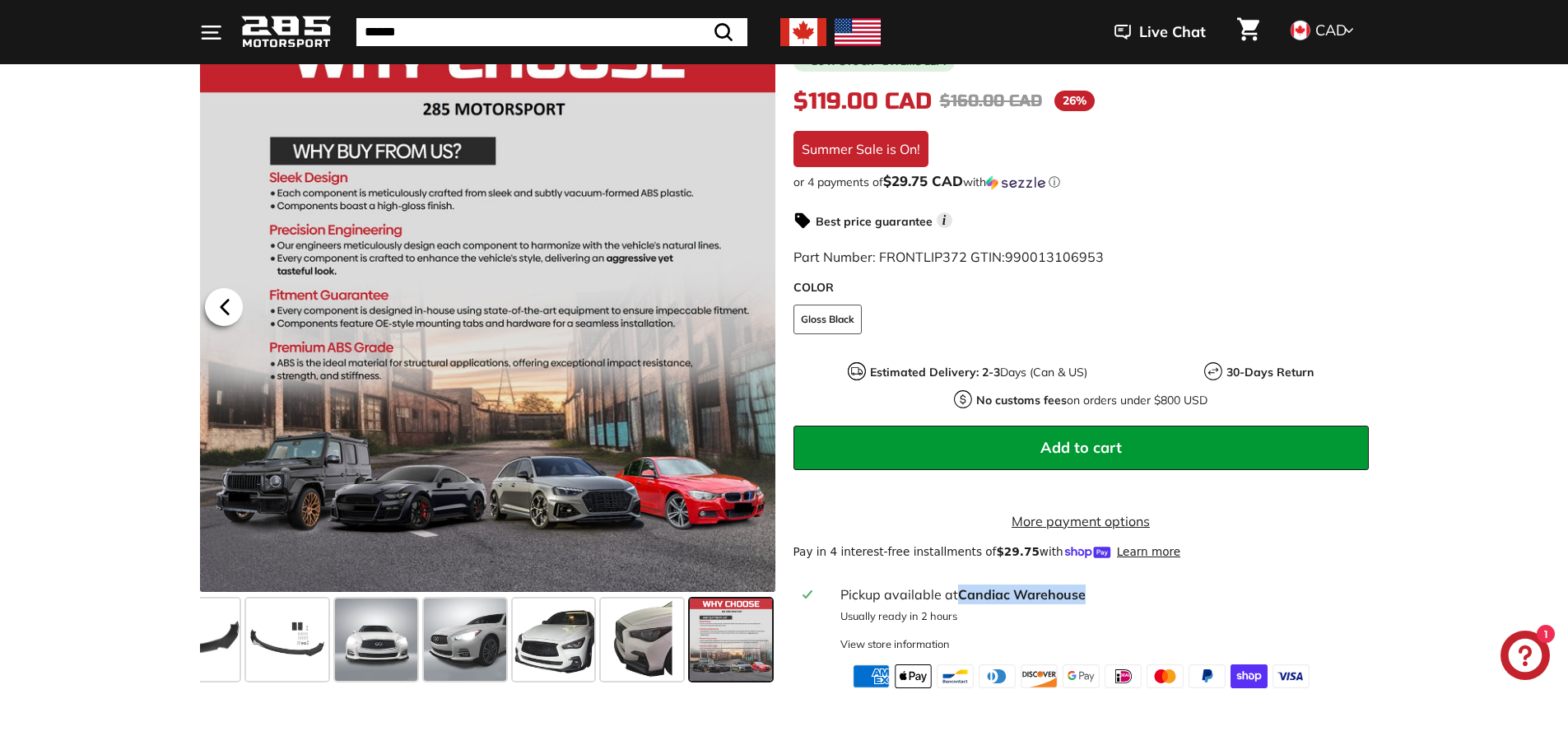
click at [240, 311] on icon at bounding box center [225, 307] width 38 height 38
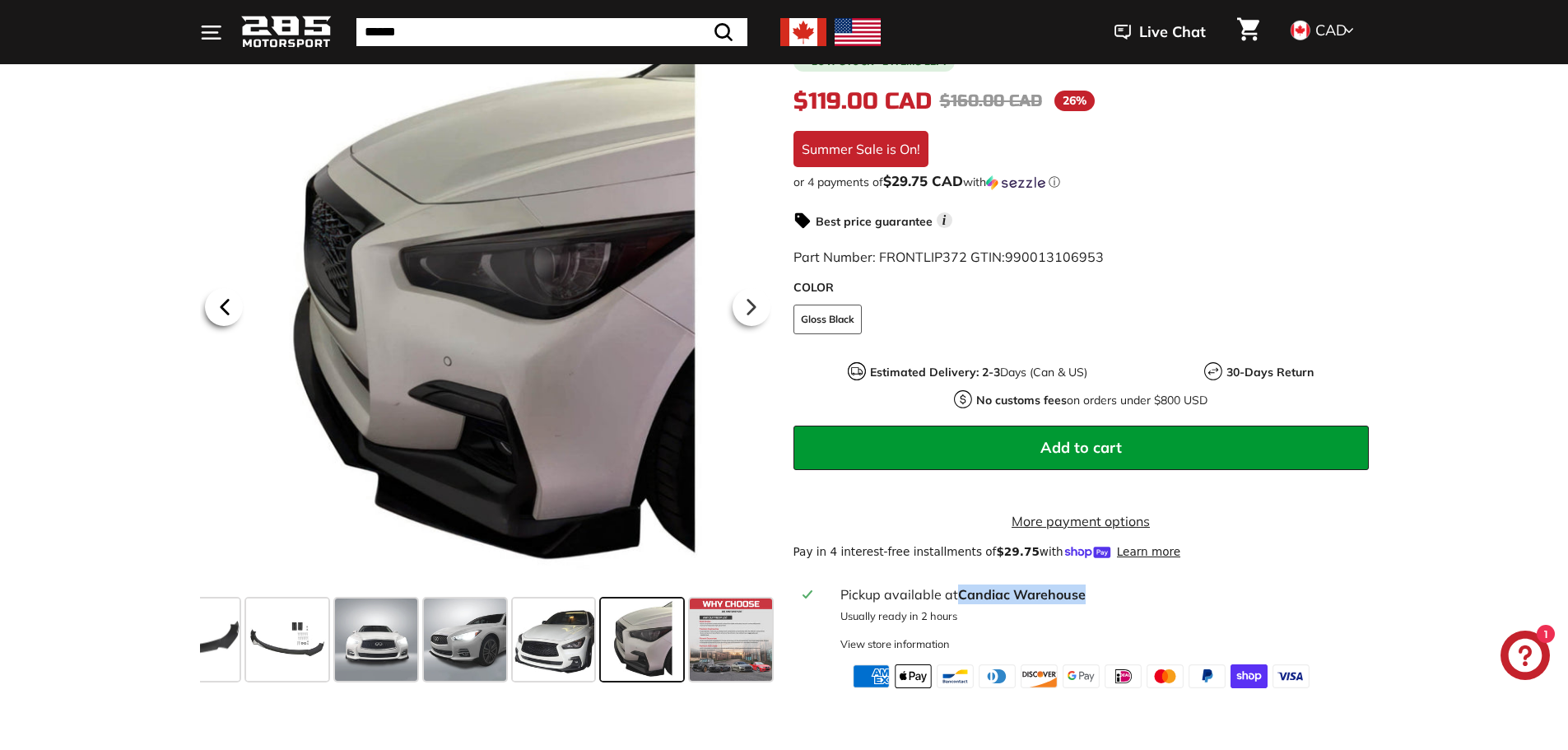
click at [230, 313] on icon at bounding box center [225, 307] width 38 height 38
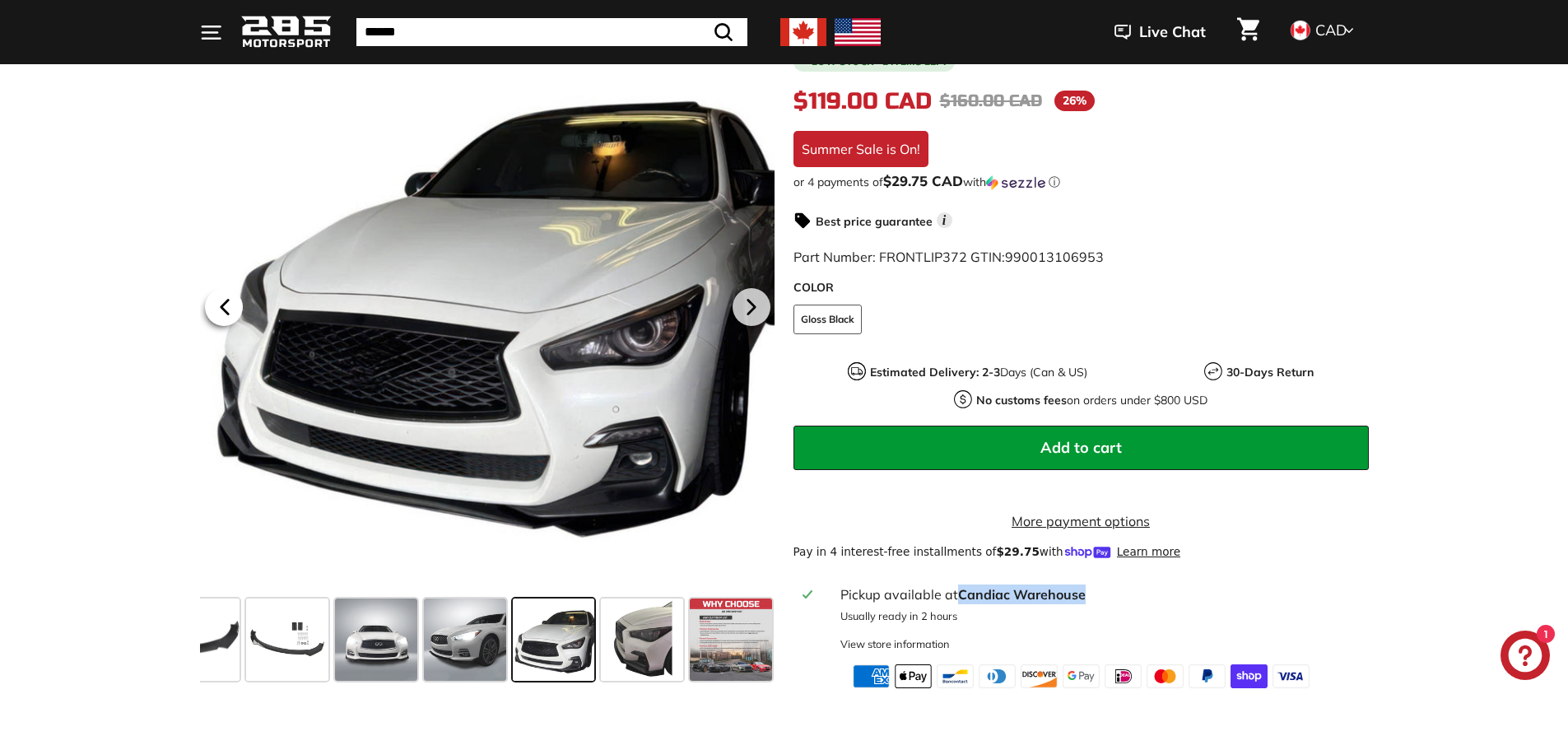
click at [230, 313] on icon at bounding box center [225, 307] width 38 height 38
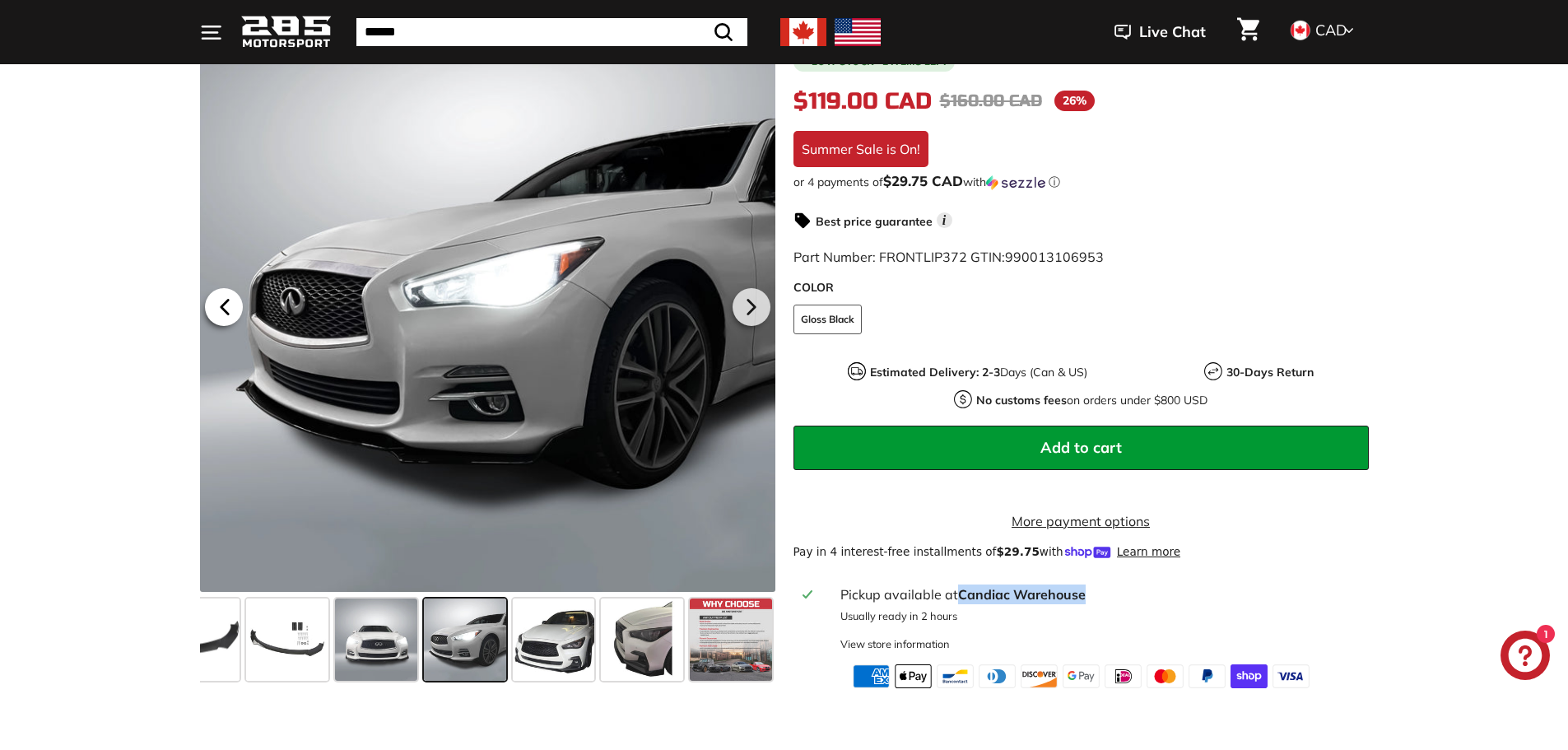
click at [230, 313] on icon at bounding box center [225, 307] width 38 height 38
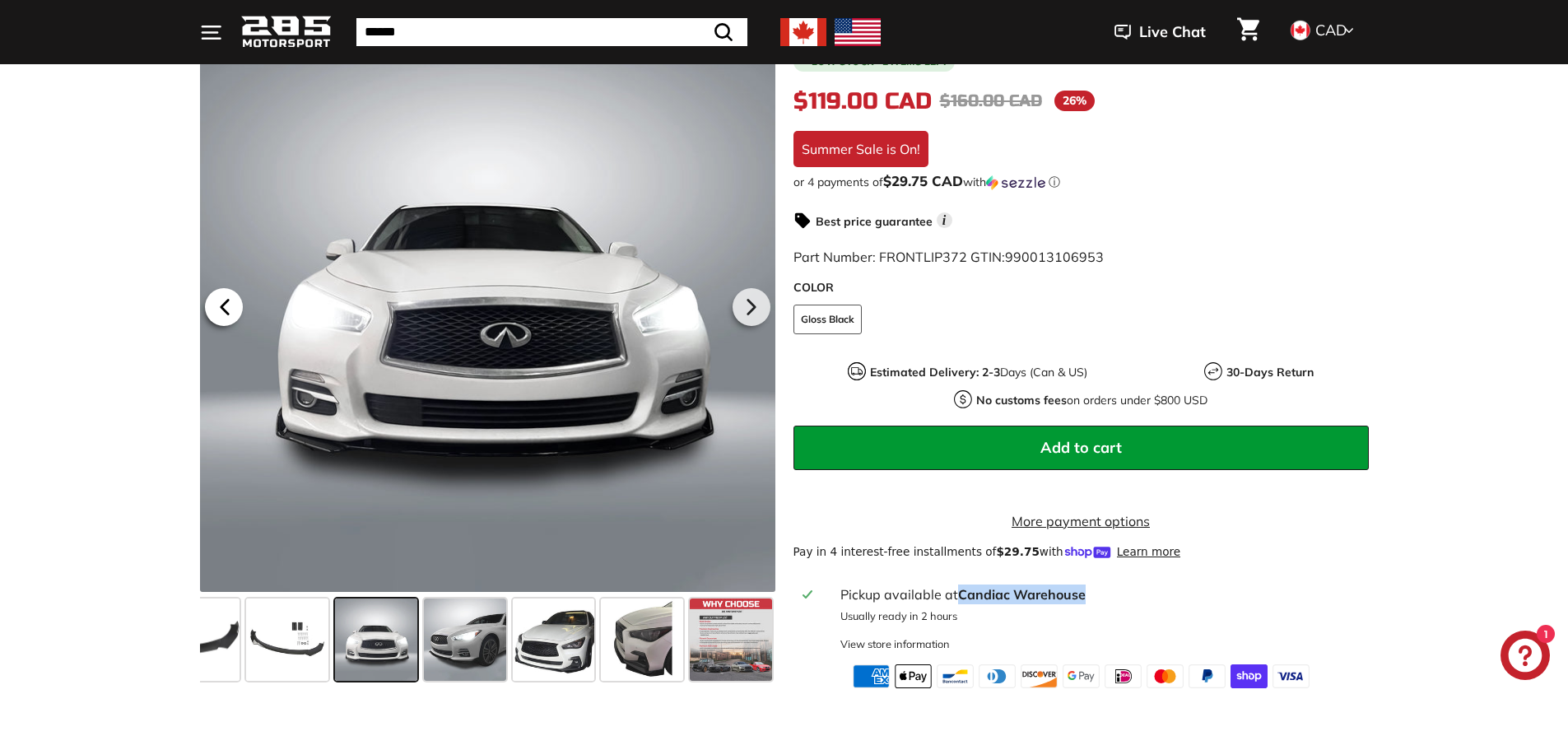
click at [230, 313] on icon at bounding box center [225, 307] width 38 height 38
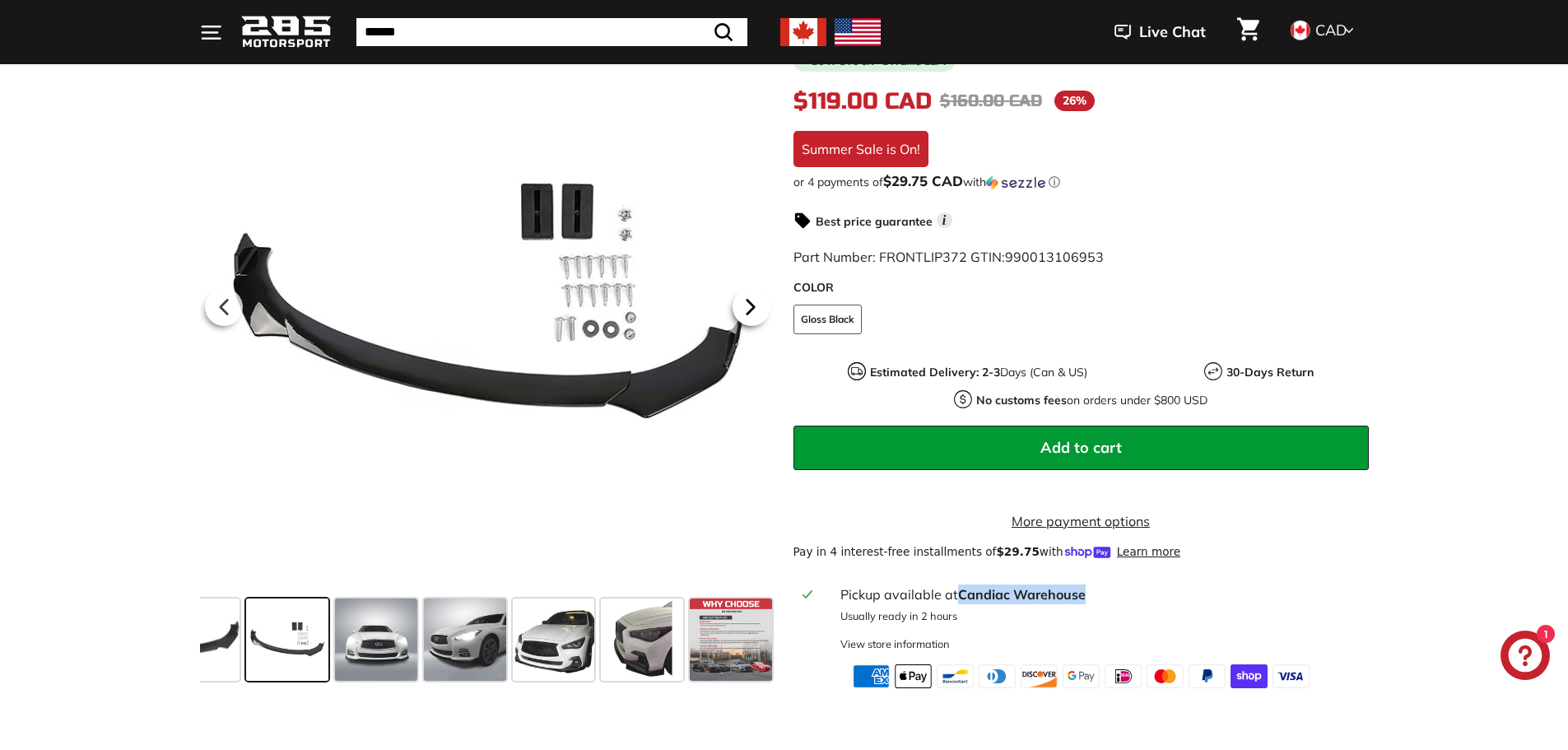
click at [736, 310] on icon at bounding box center [751, 307] width 38 height 38
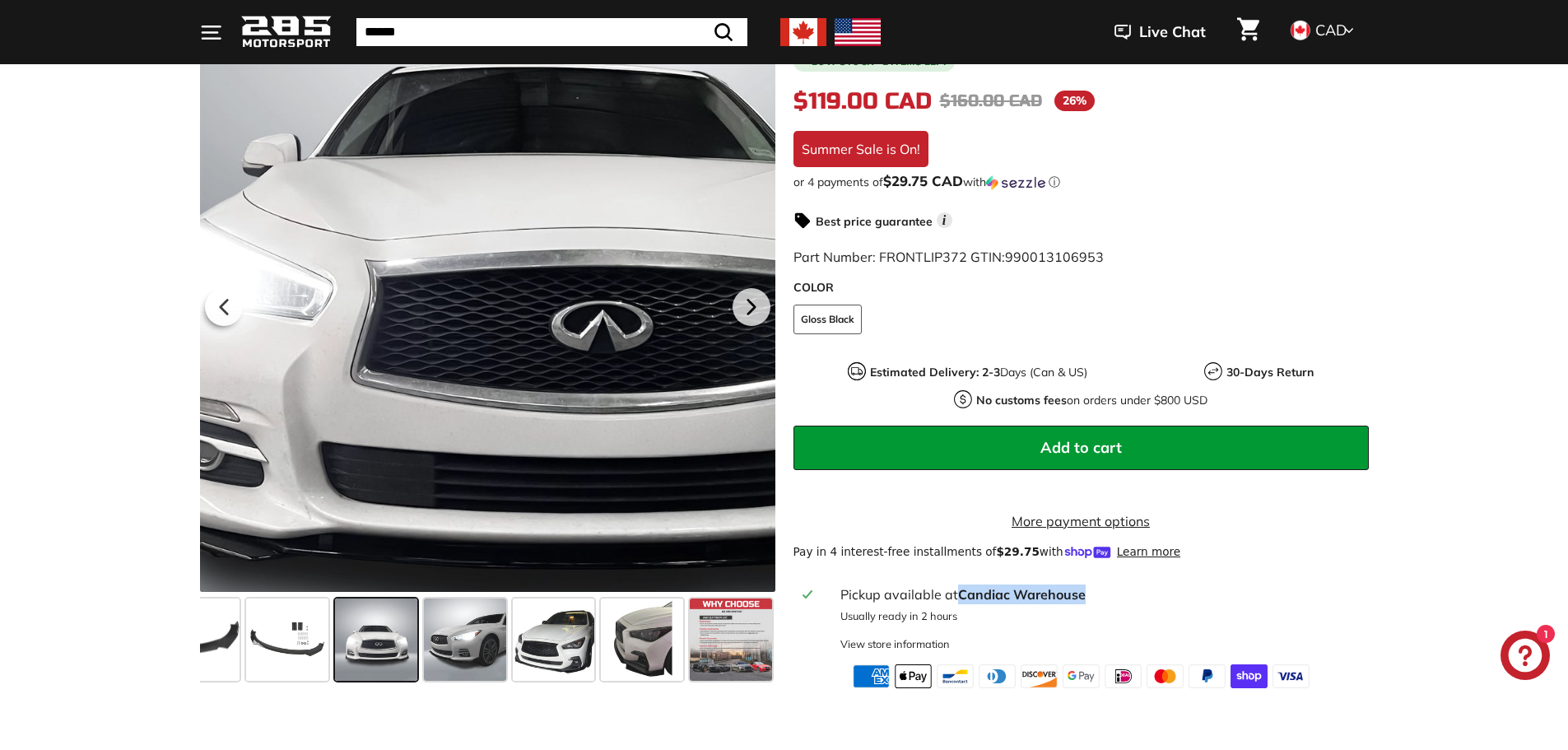
click at [409, 345] on div at bounding box center [487, 304] width 575 height 575
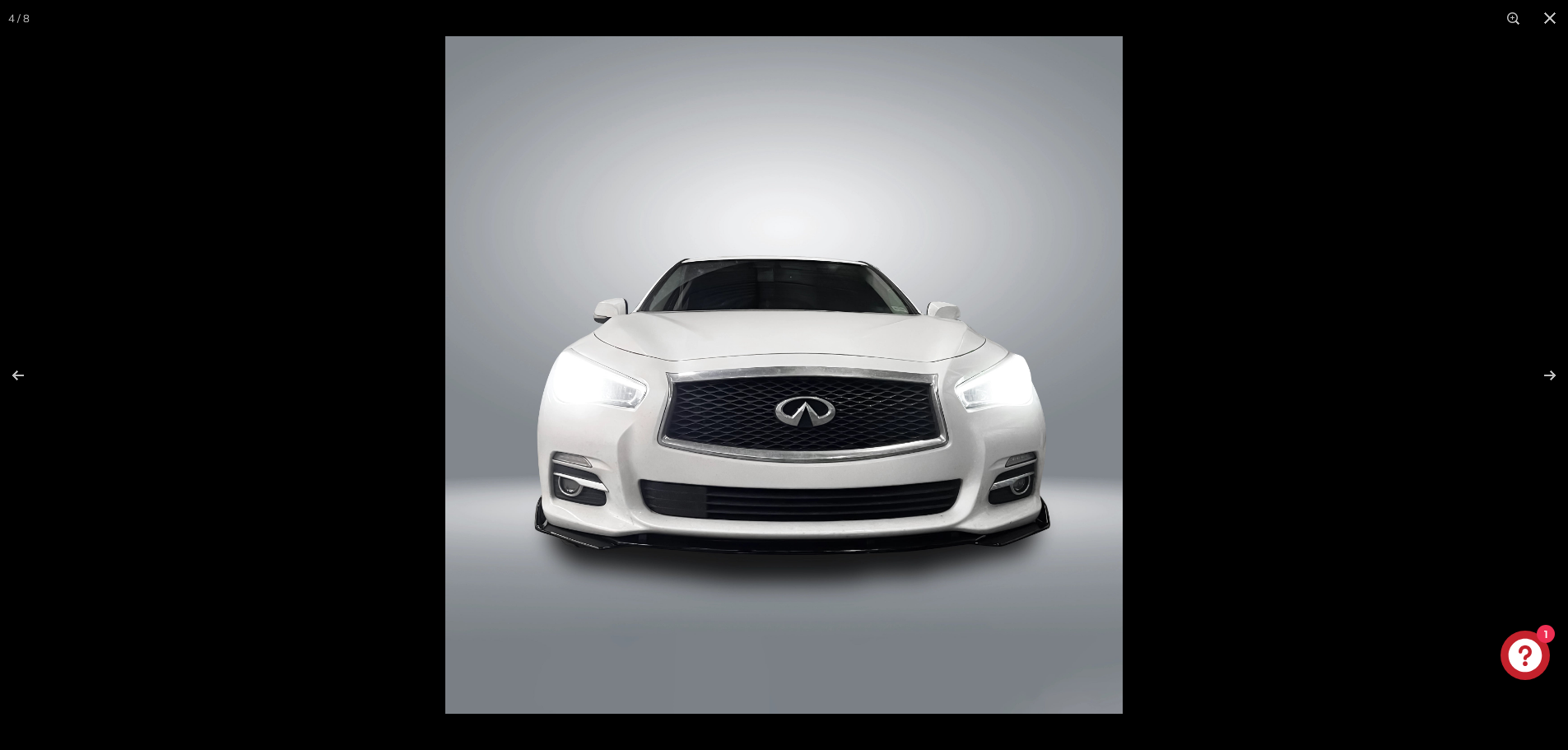
click at [566, 543] on img at bounding box center [784, 375] width 678 height 678
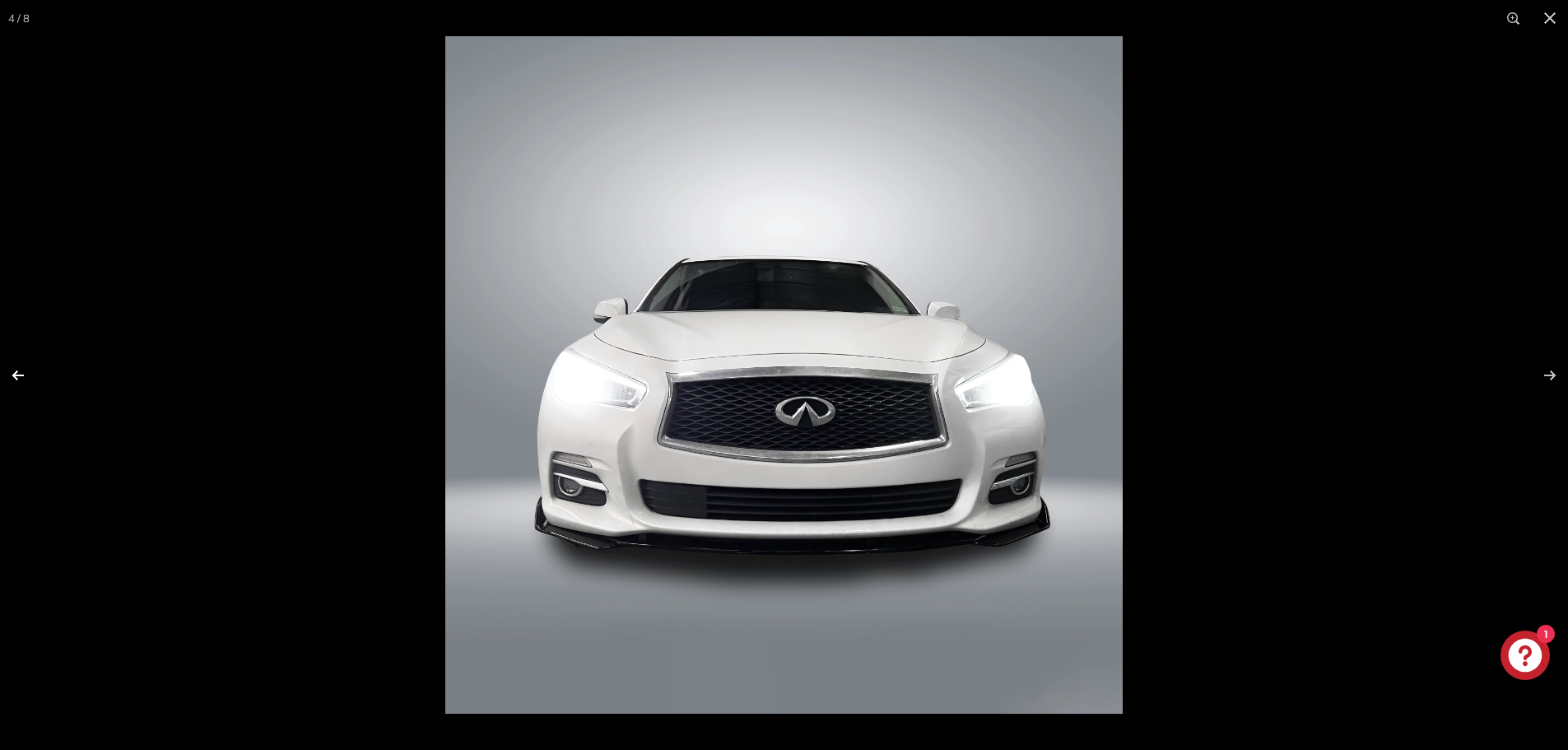
click at [21, 379] on button at bounding box center [29, 375] width 58 height 82
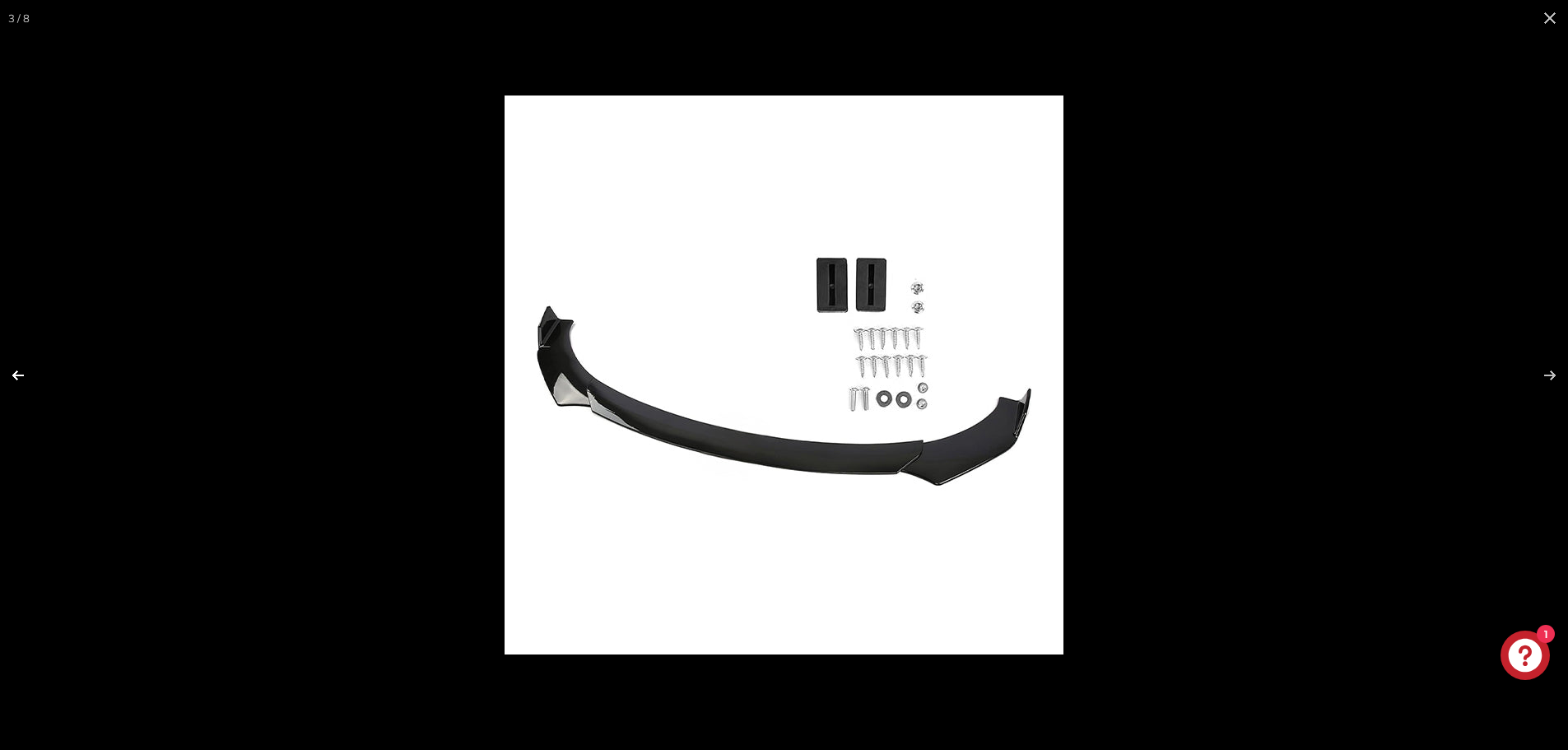
click at [21, 379] on button at bounding box center [29, 375] width 58 height 82
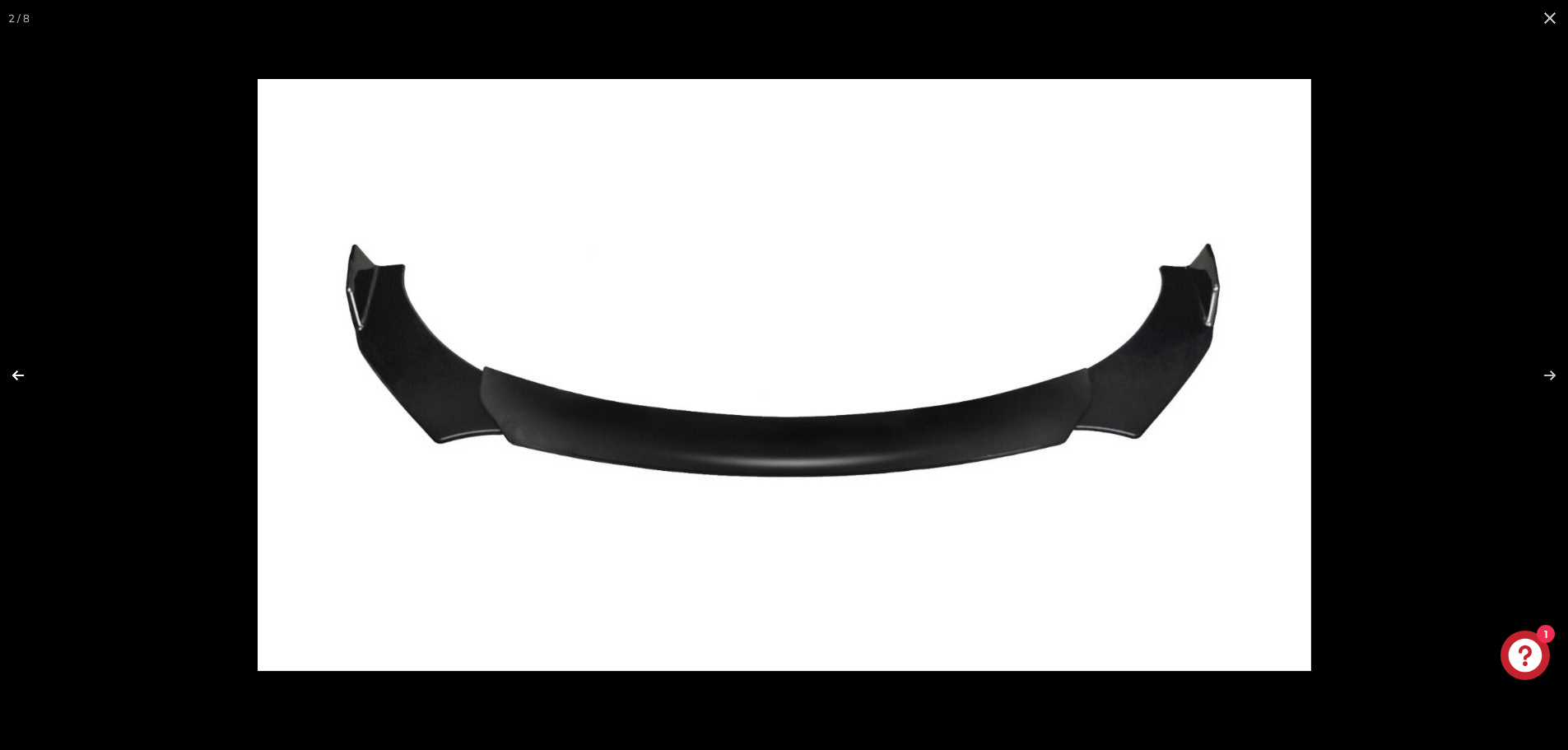
scroll to position [0, 0]
click at [21, 379] on button at bounding box center [29, 375] width 58 height 82
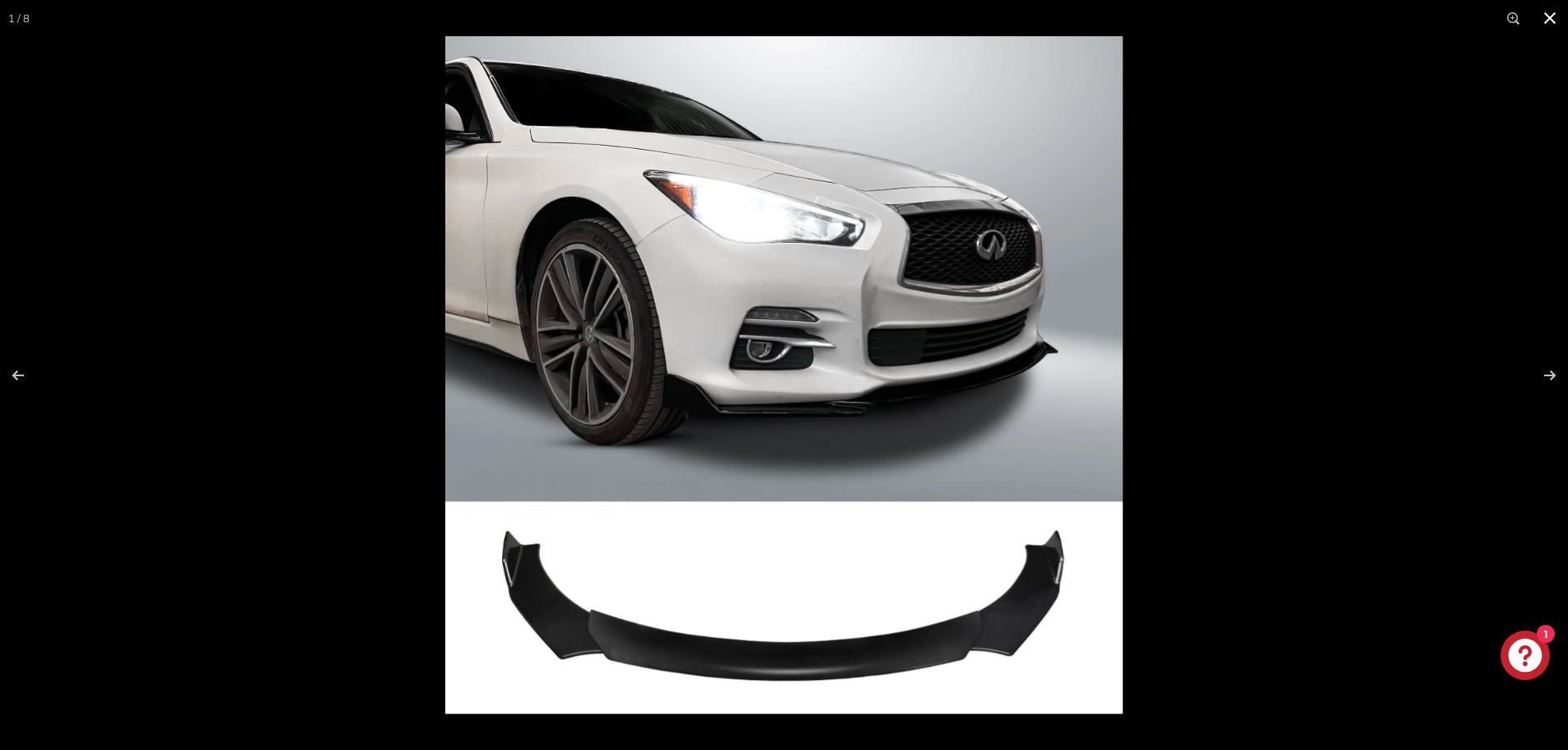
click at [1552, 27] on button at bounding box center [1550, 18] width 36 height 36
